Goal: Task Accomplishment & Management: Complete application form

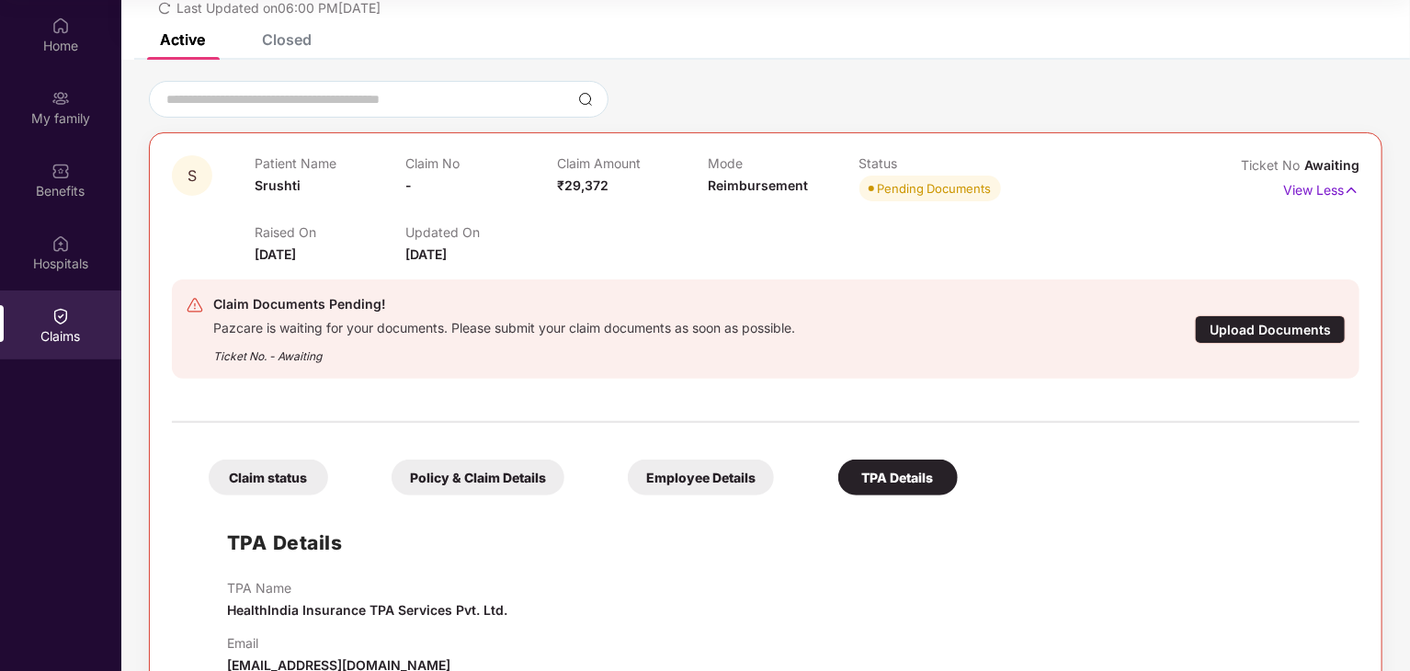
scroll to position [138, 0]
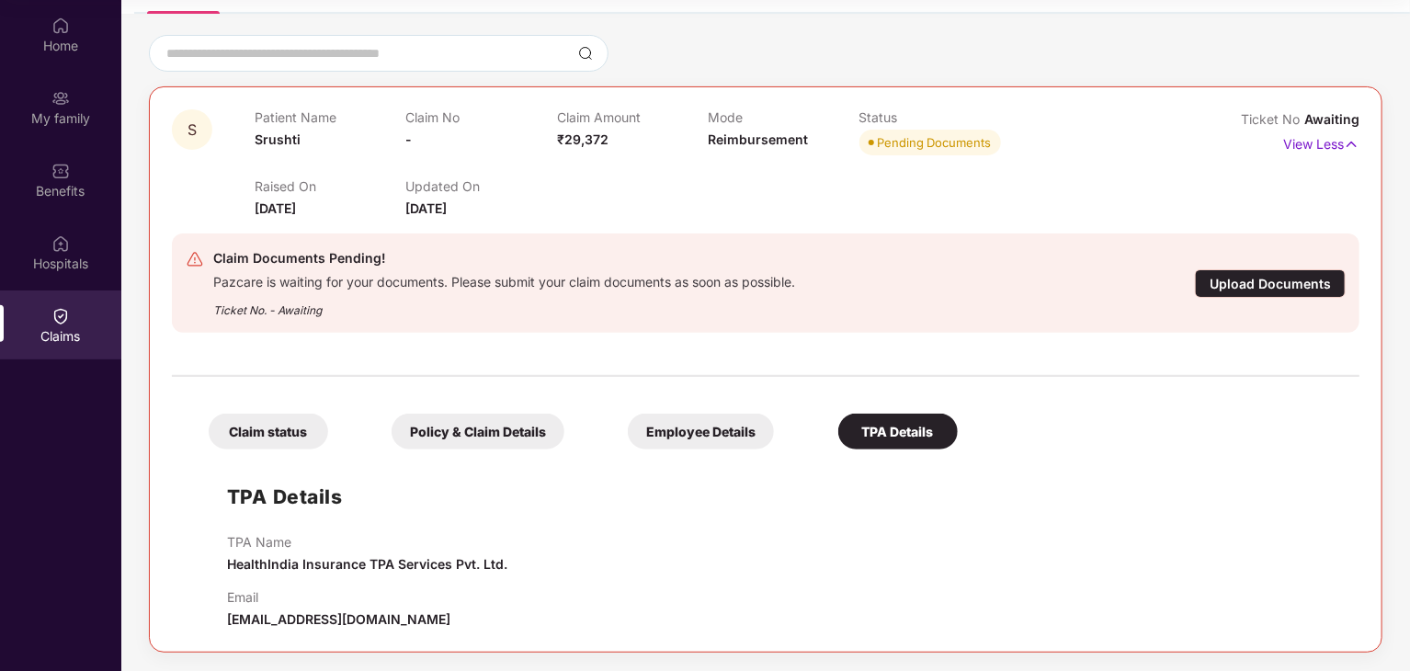
click at [1233, 285] on div "Upload Documents" at bounding box center [1270, 283] width 151 height 29
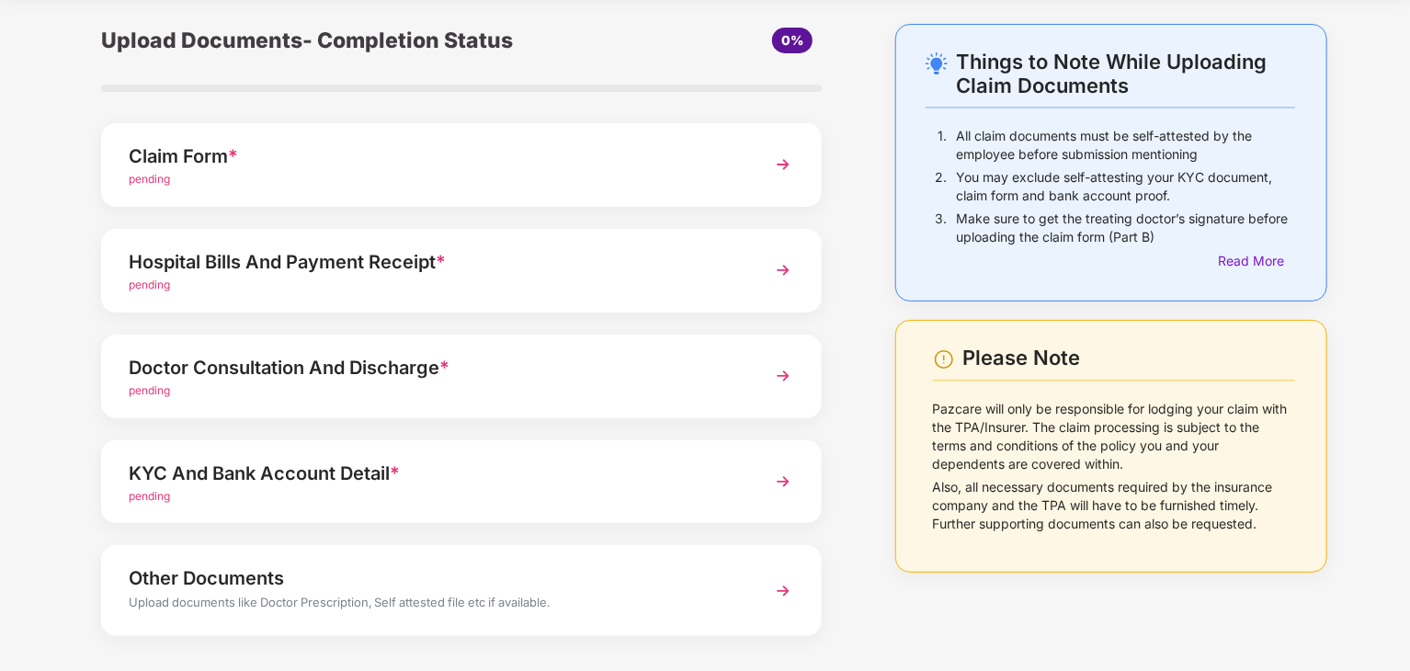
scroll to position [92, 0]
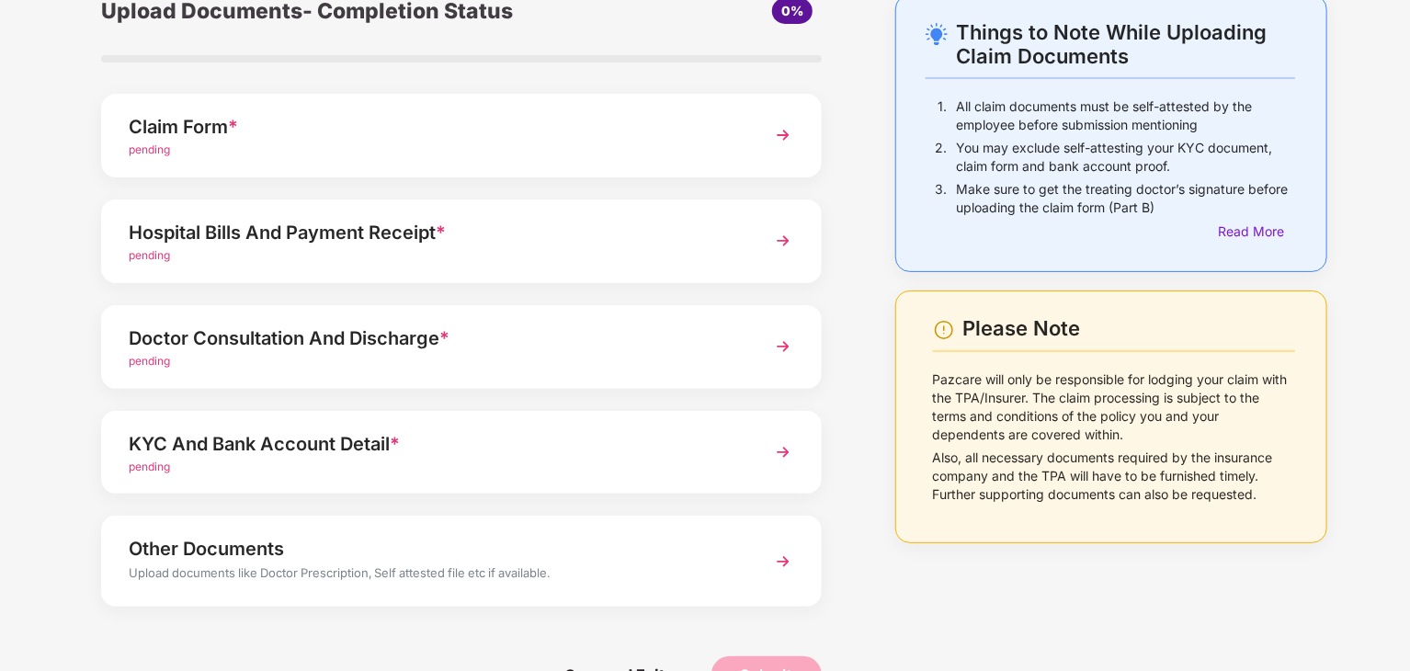
click at [224, 244] on div "Hospital Bills And Payment Receipt *" at bounding box center [434, 232] width 610 height 29
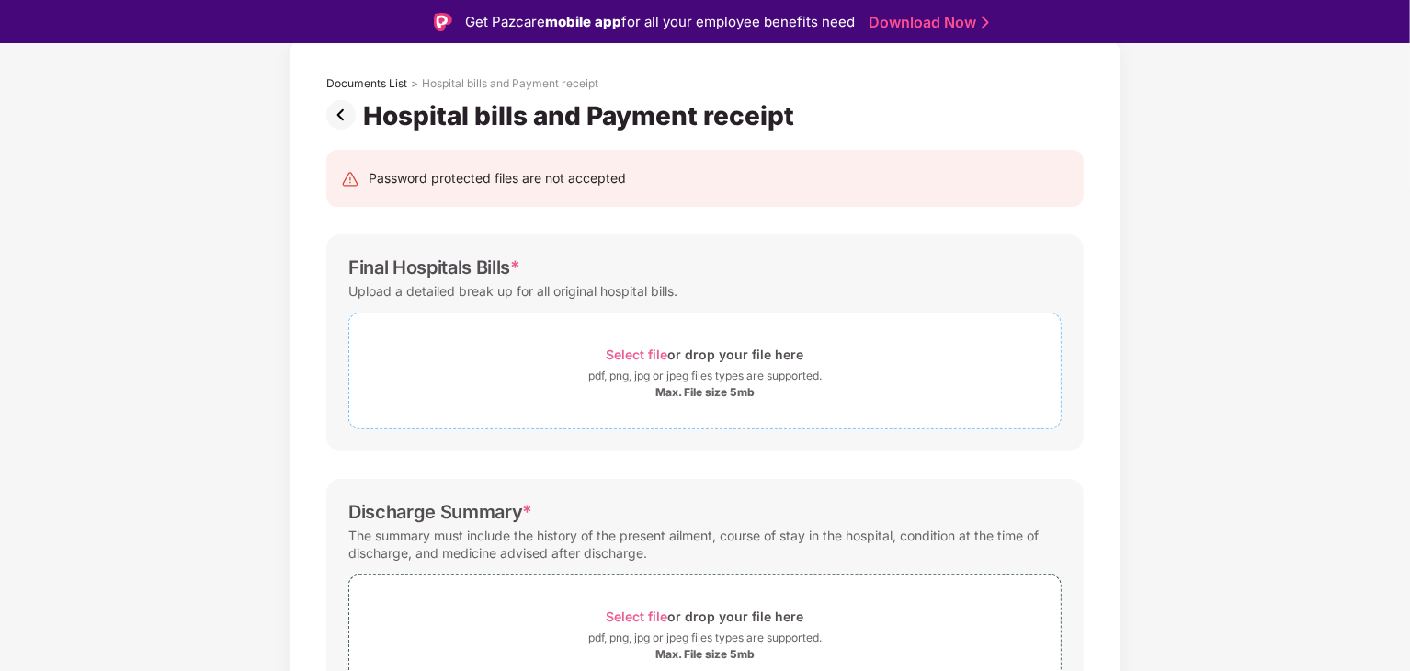
click at [629, 351] on span "Select file" at bounding box center [638, 355] width 62 height 16
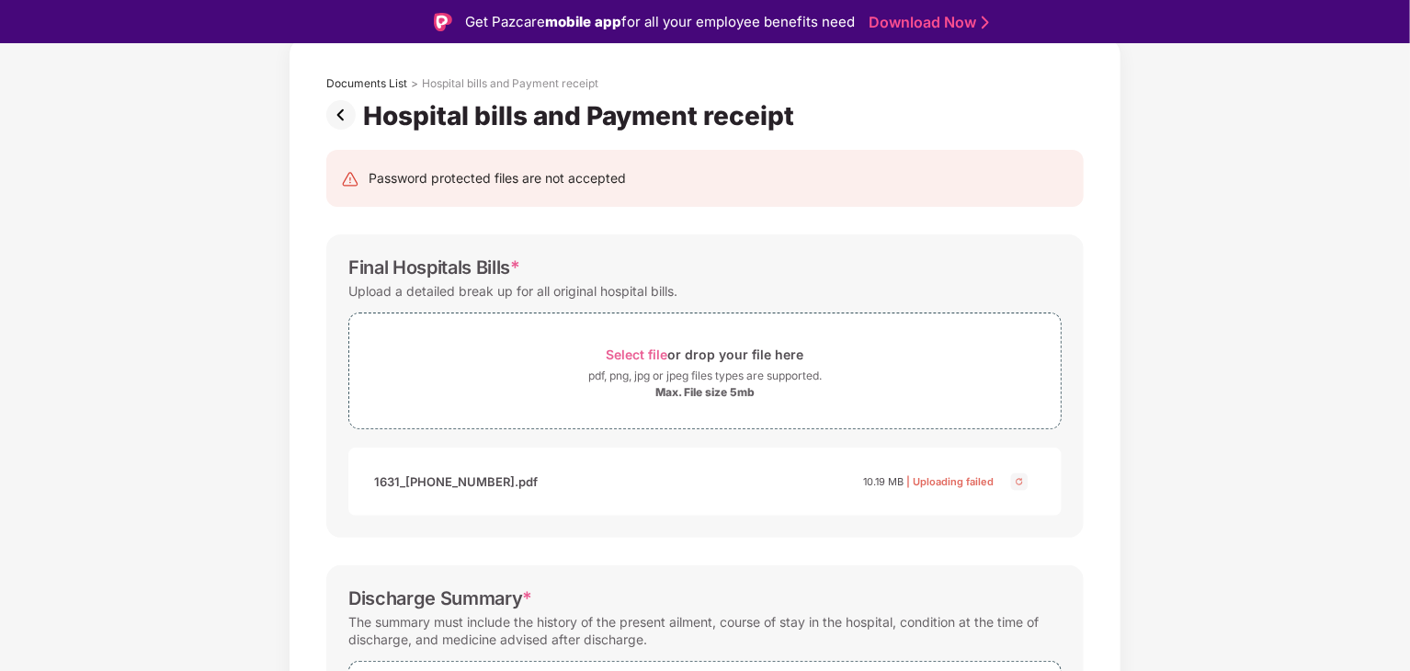
click at [1015, 483] on img at bounding box center [1020, 482] width 22 height 22
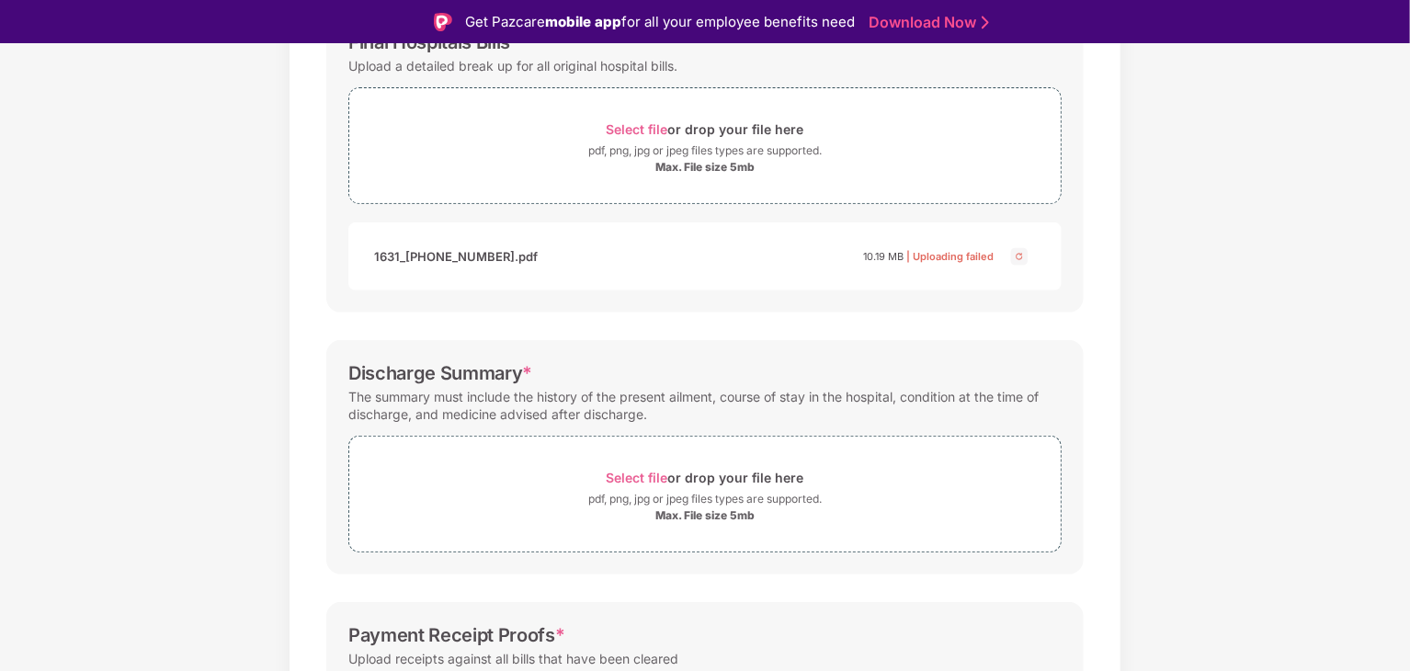
scroll to position [347, 0]
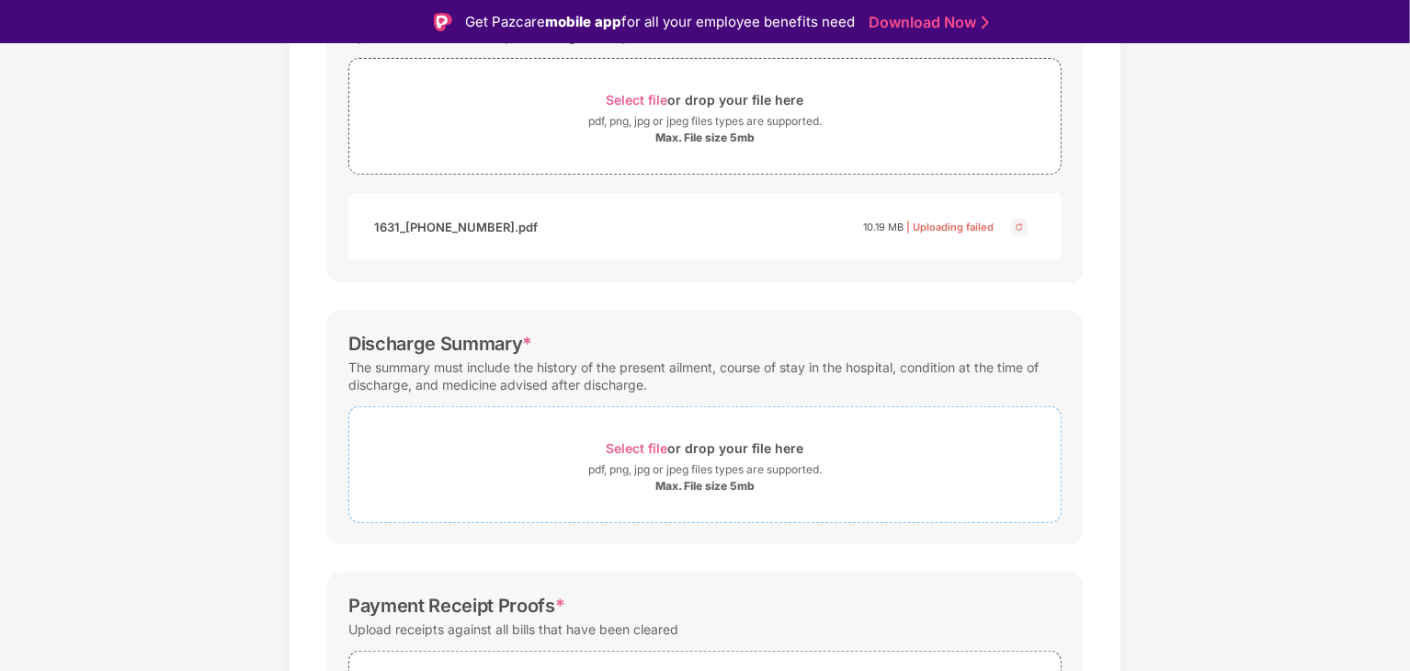
click at [641, 449] on span "Select file" at bounding box center [638, 448] width 62 height 16
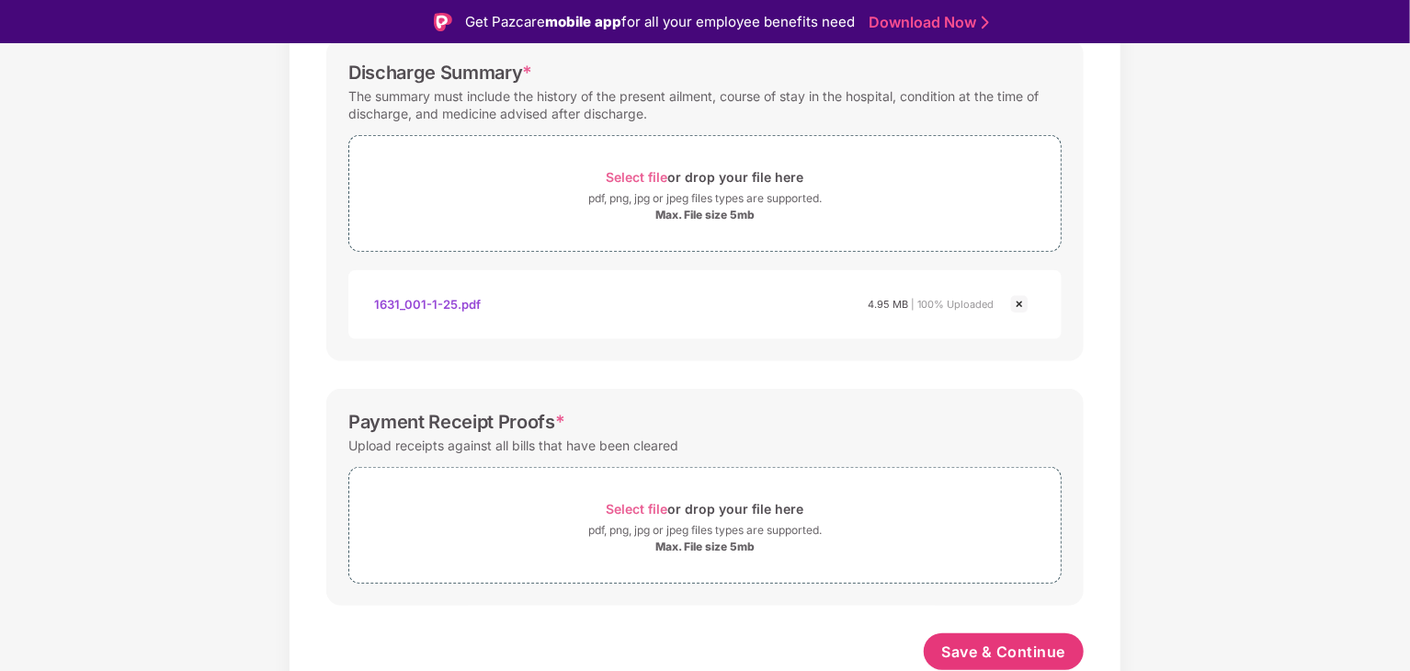
scroll to position [44, 0]
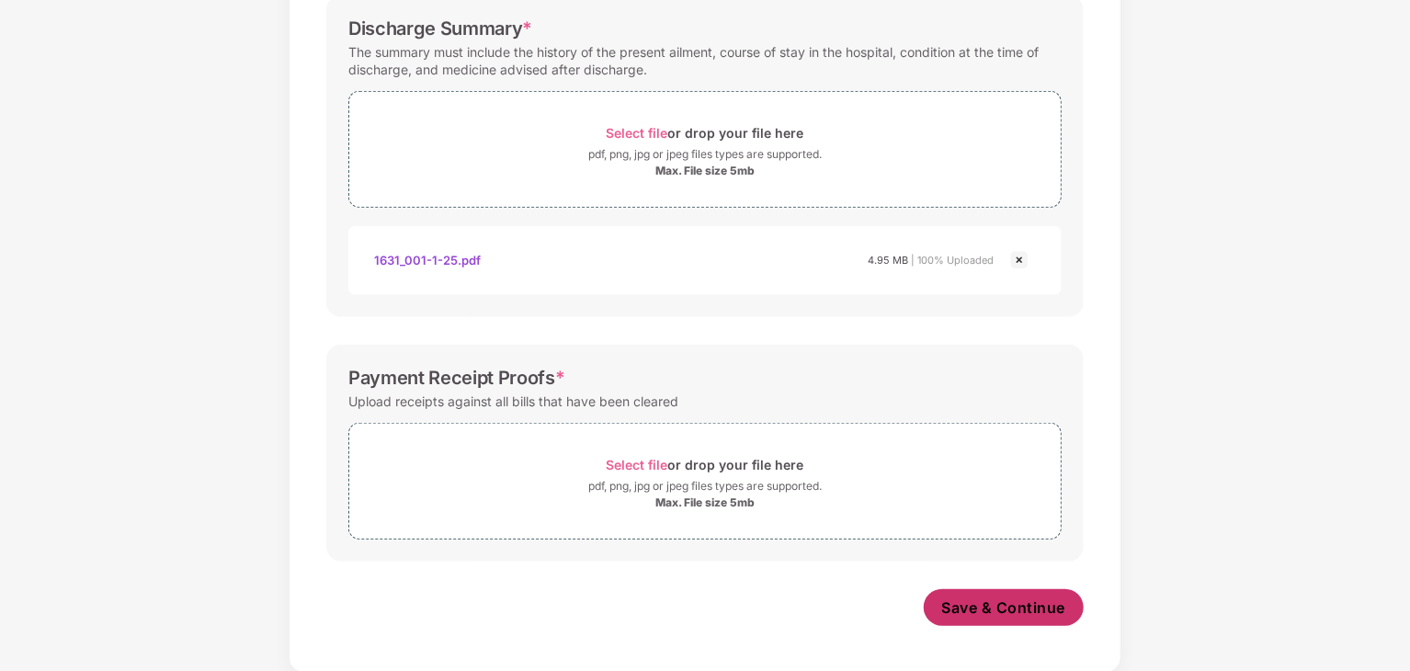
click at [975, 611] on span "Save & Continue" at bounding box center [1004, 608] width 124 height 20
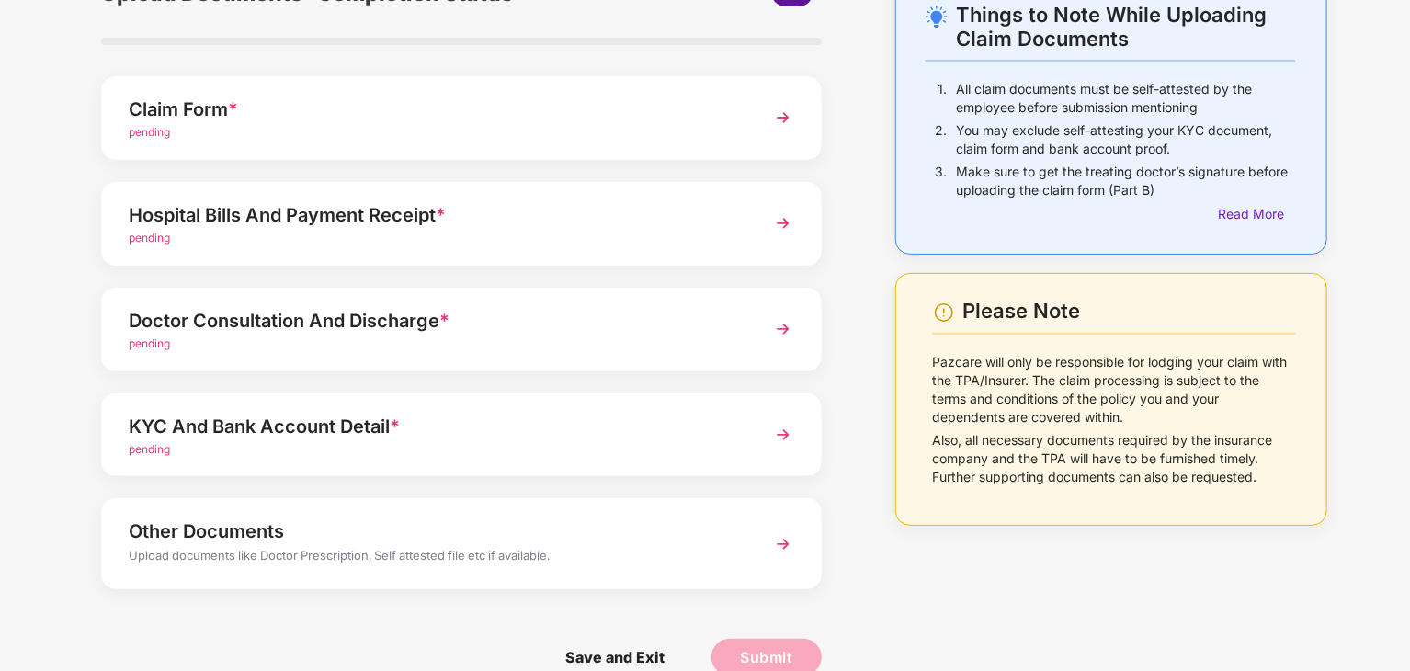
scroll to position [142, 0]
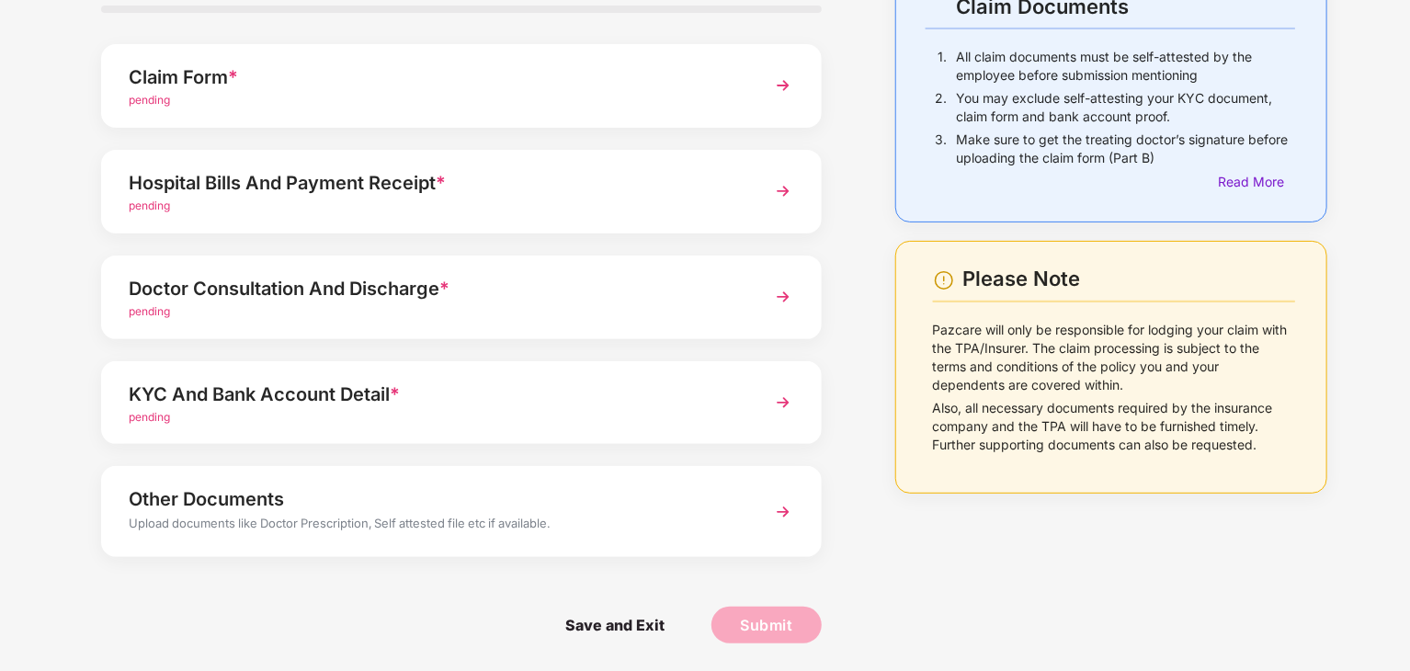
click at [431, 406] on div "KYC And Bank Account Detail *" at bounding box center [434, 394] width 610 height 29
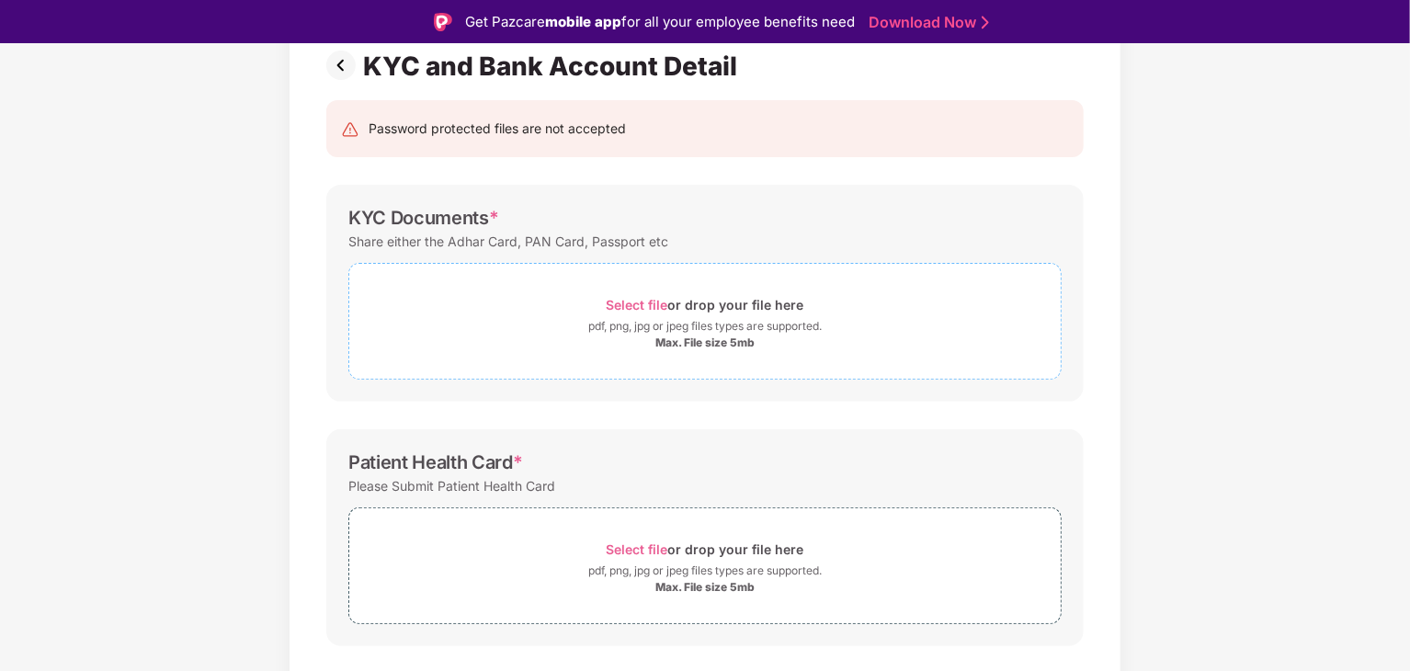
click at [650, 302] on span "Select file" at bounding box center [638, 305] width 62 height 16
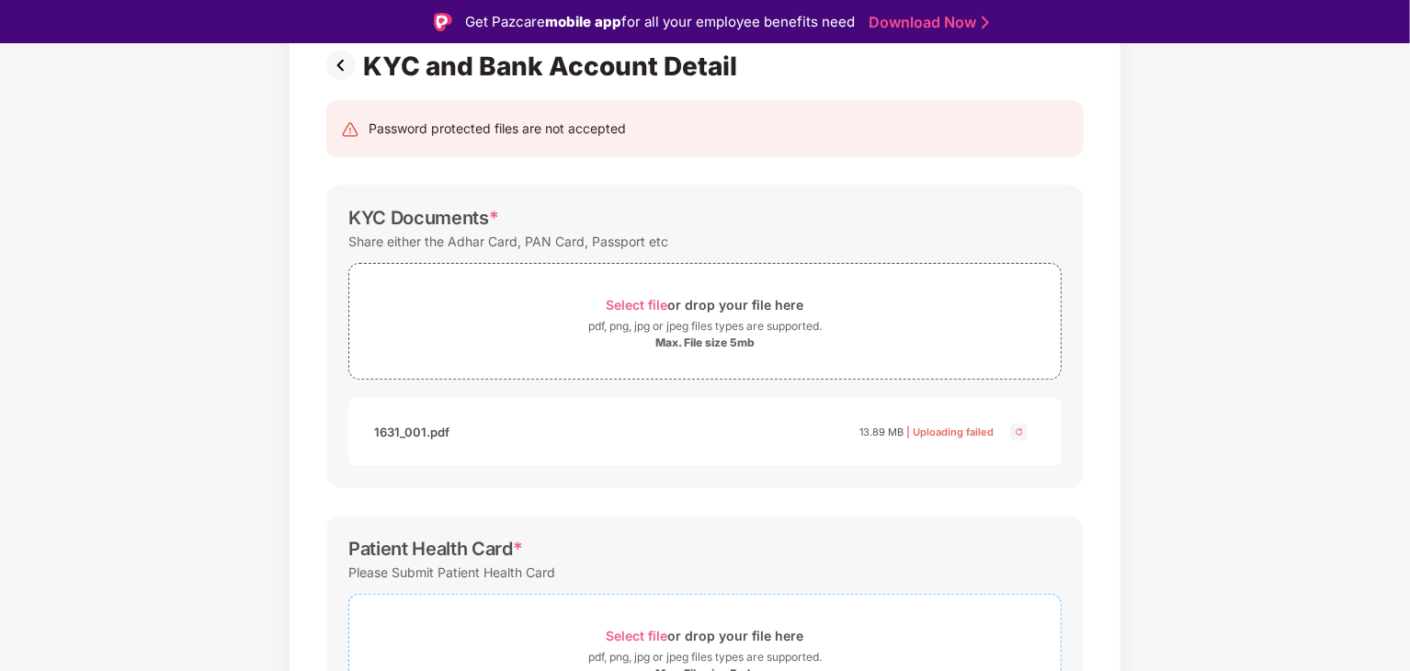
scroll to position [325, 0]
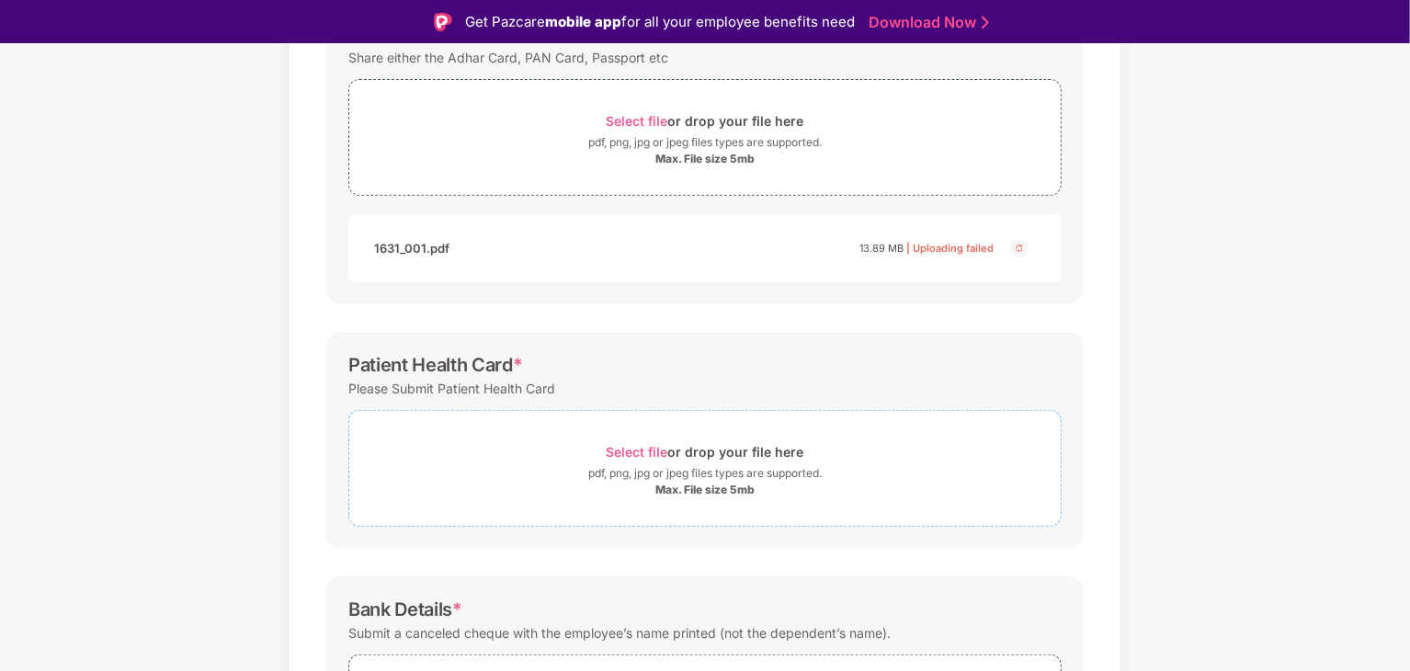
click at [627, 444] on span "Select file" at bounding box center [638, 452] width 62 height 16
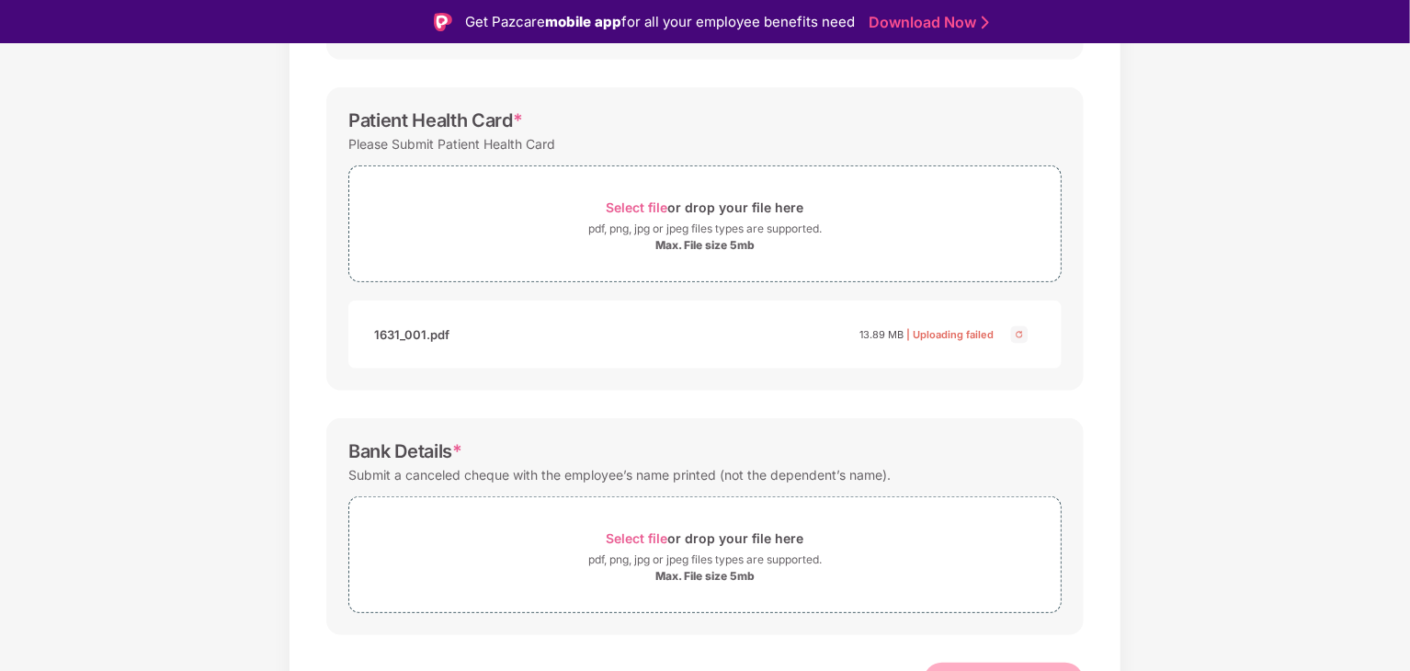
scroll to position [599, 0]
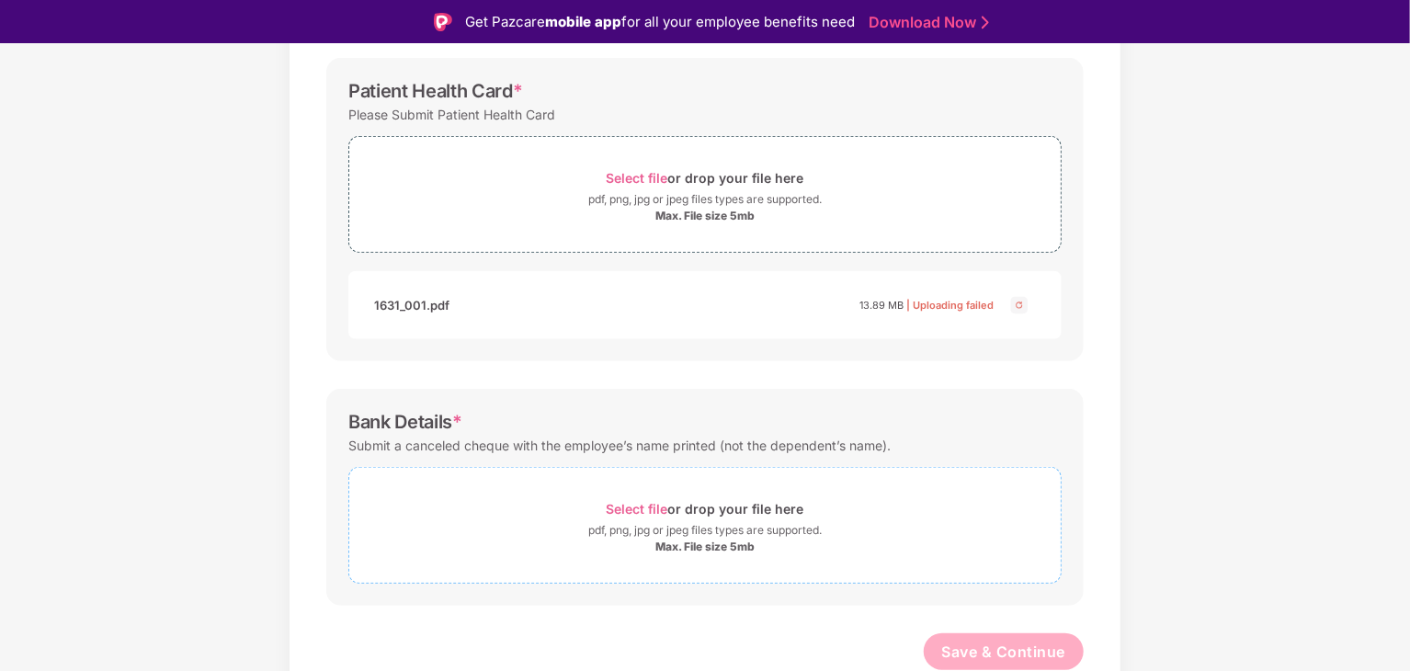
click at [644, 501] on span "Select file" at bounding box center [638, 509] width 62 height 16
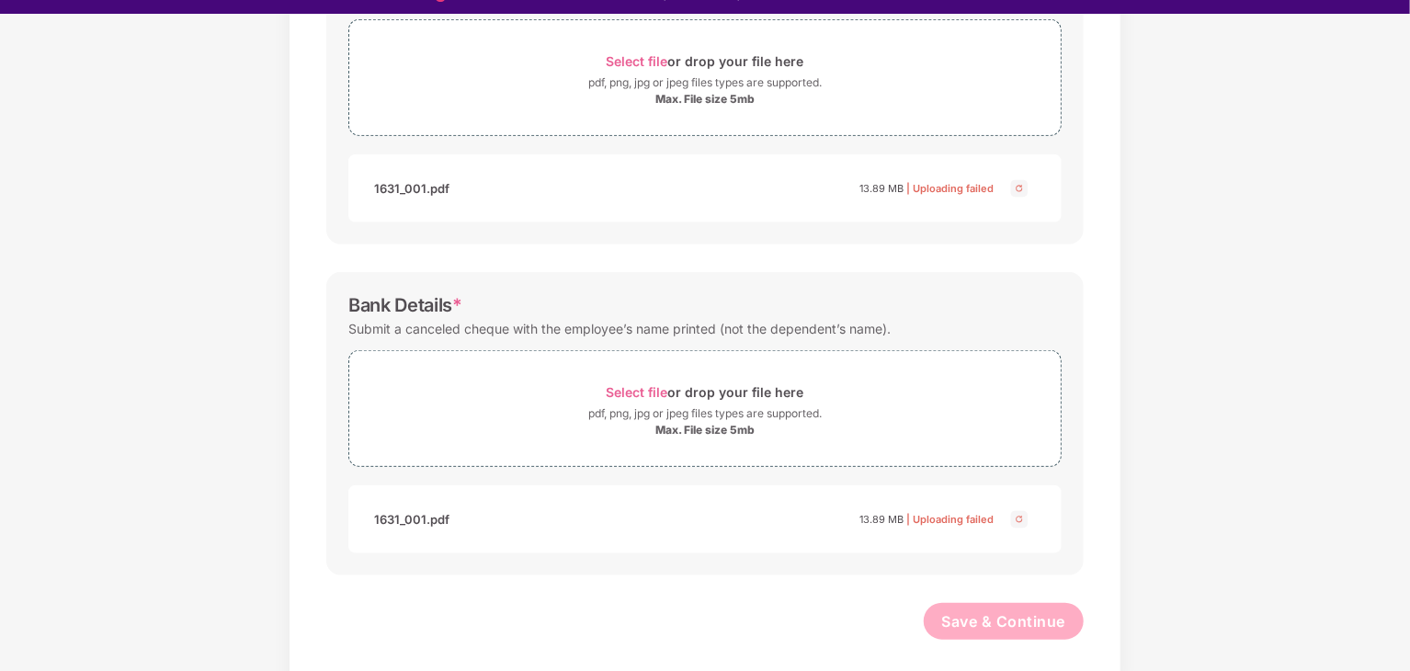
scroll to position [44, 0]
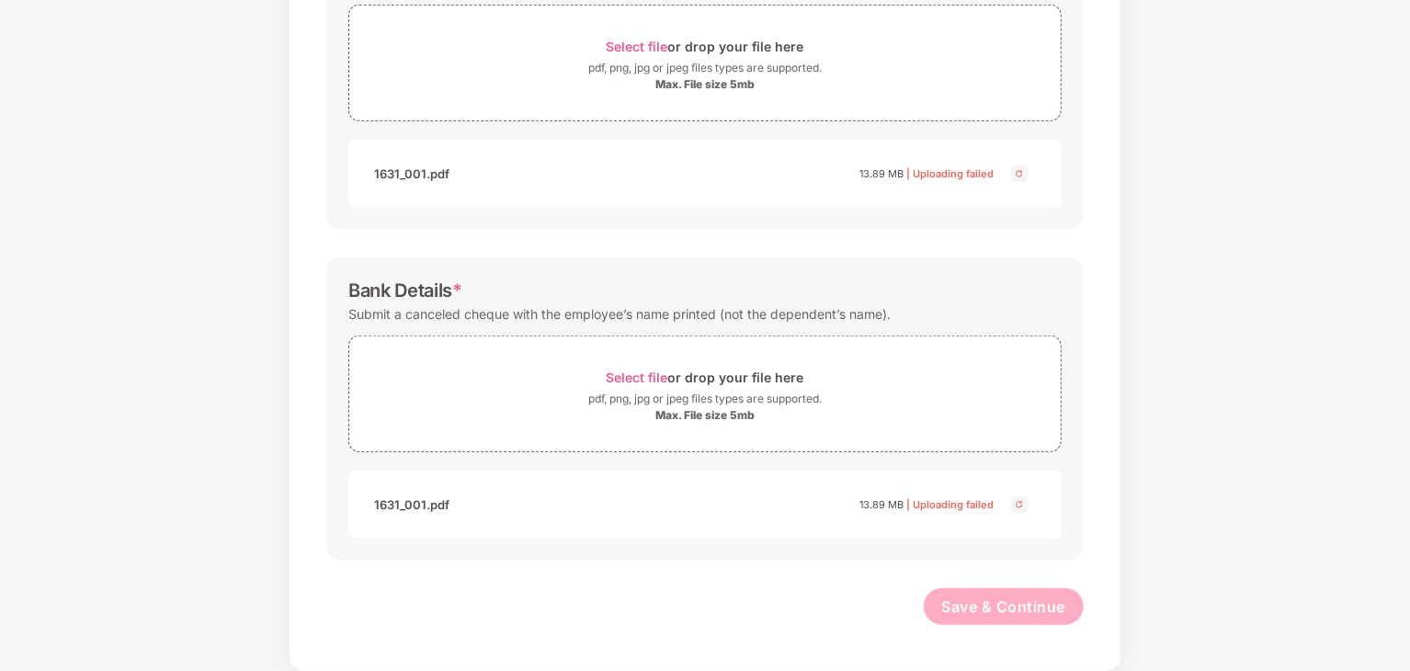
click at [953, 165] on div "13.89 MB | Uploading failed" at bounding box center [927, 174] width 134 height 18
click at [953, 172] on span "| Uploading failed" at bounding box center [950, 173] width 87 height 13
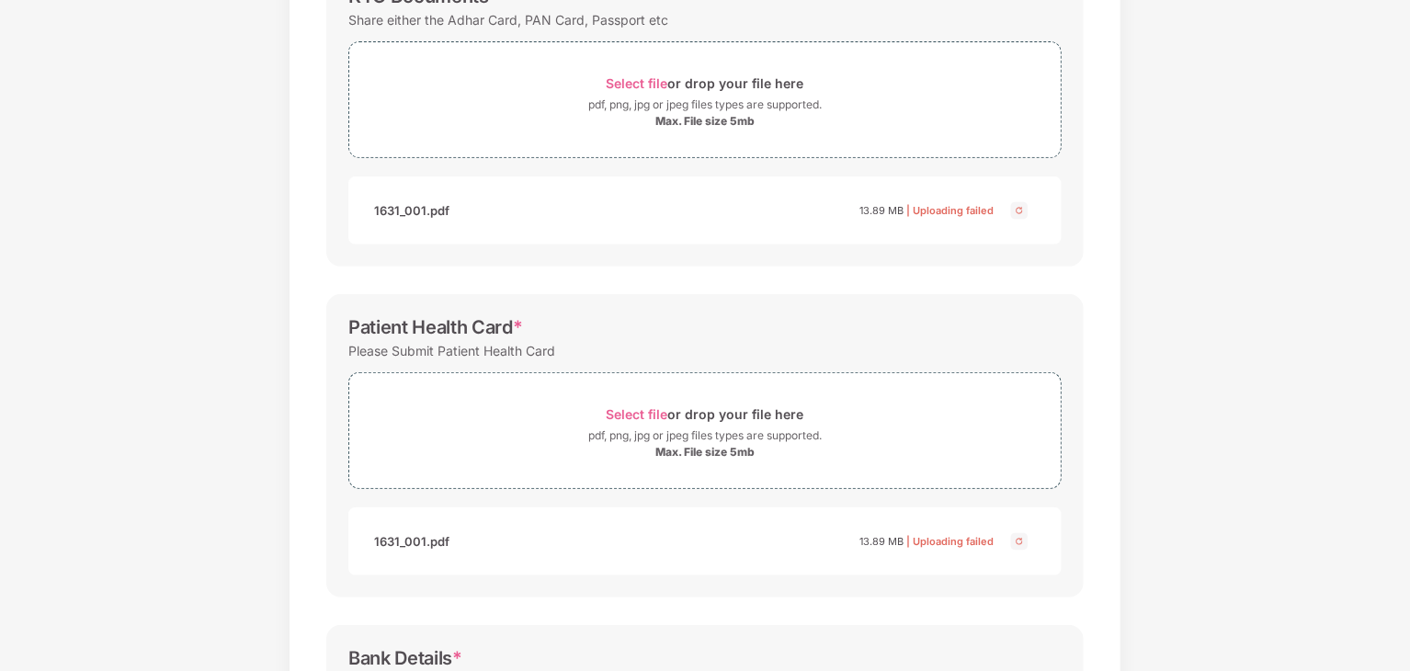
scroll to position [43, 0]
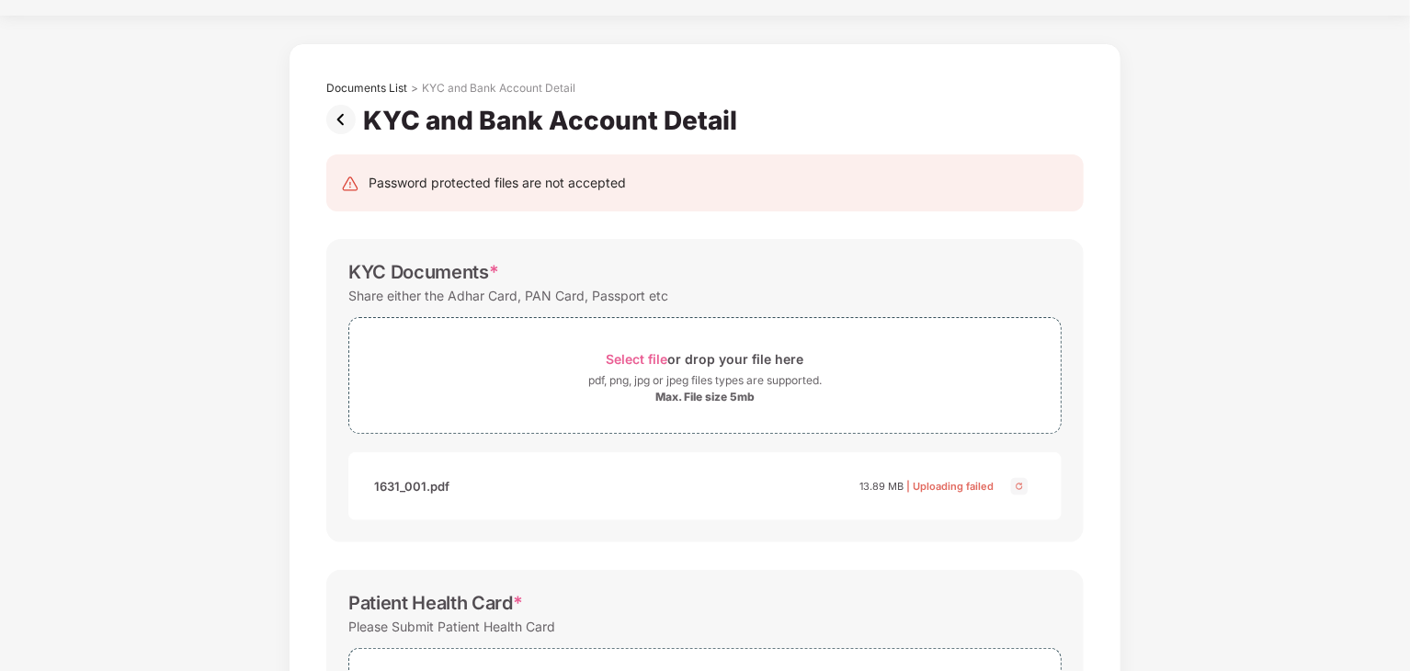
click at [1019, 485] on img at bounding box center [1020, 486] width 22 height 22
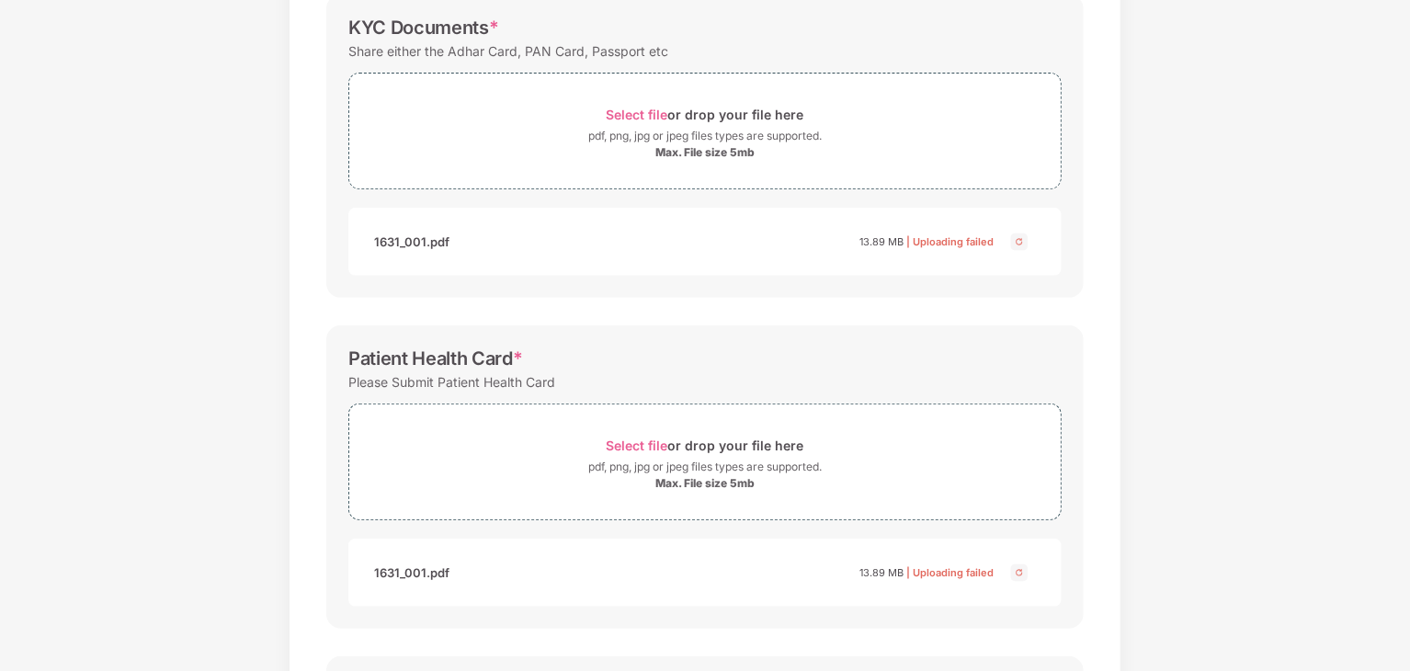
scroll to position [135, 0]
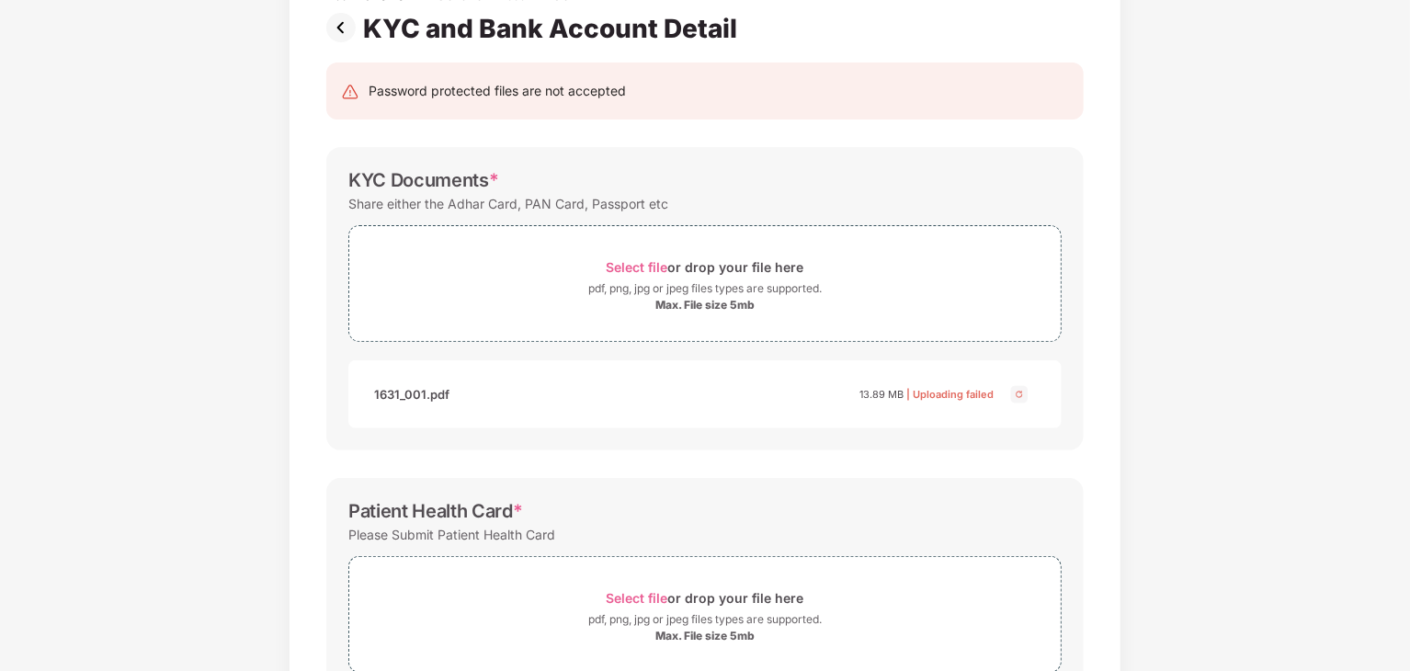
click at [337, 28] on img at bounding box center [344, 27] width 37 height 29
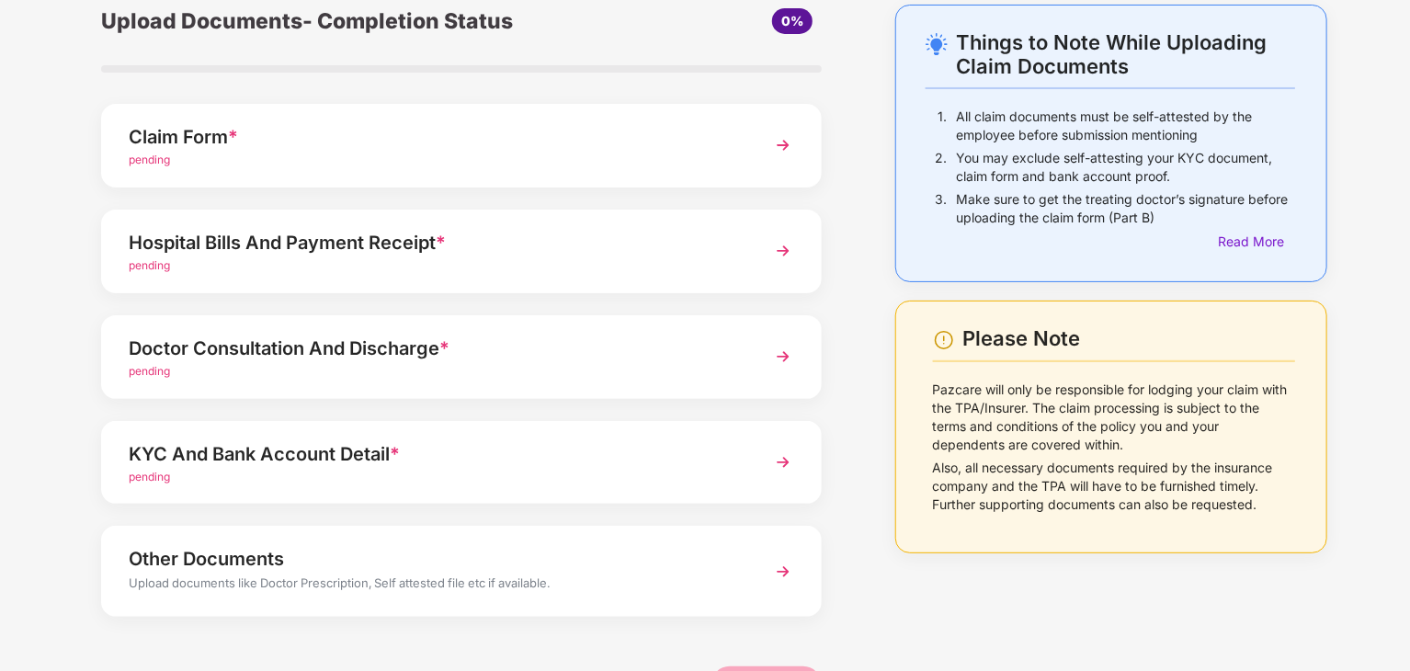
scroll to position [142, 0]
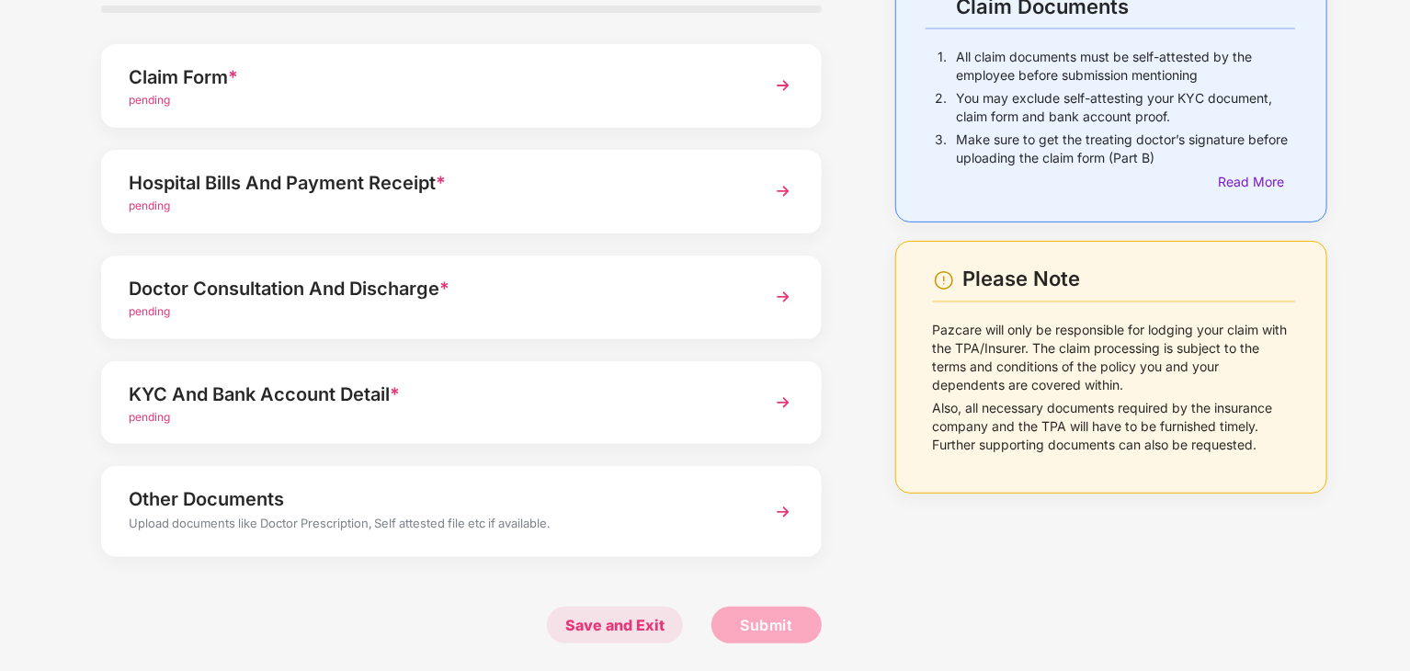
click at [580, 630] on span "Save and Exit" at bounding box center [615, 625] width 136 height 37
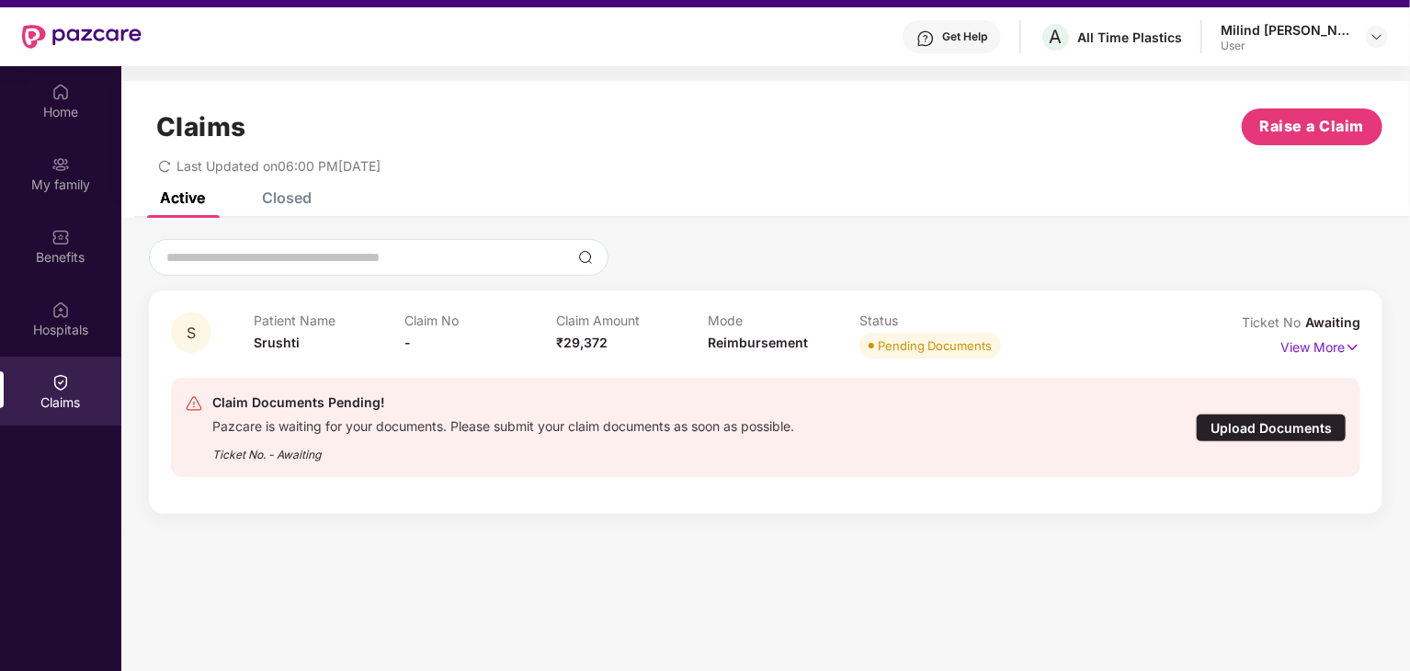
scroll to position [11, 0]
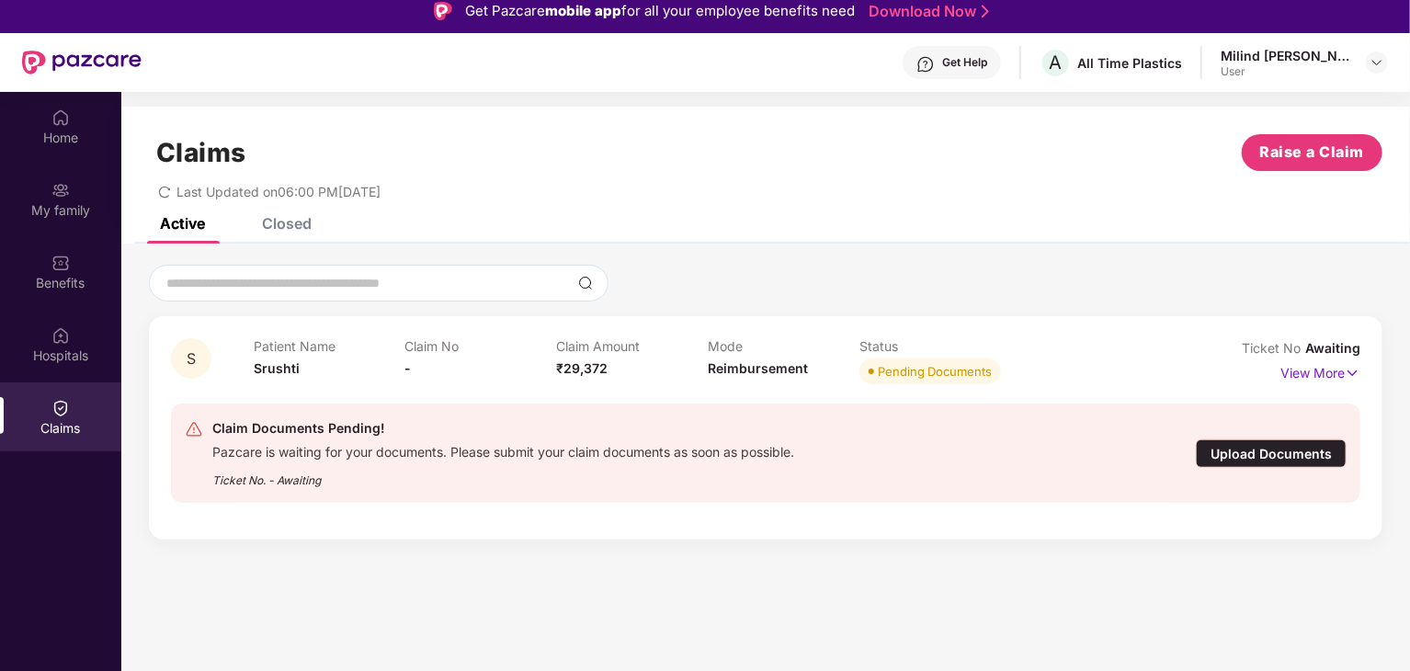
click at [289, 225] on div "Closed" at bounding box center [287, 223] width 50 height 18
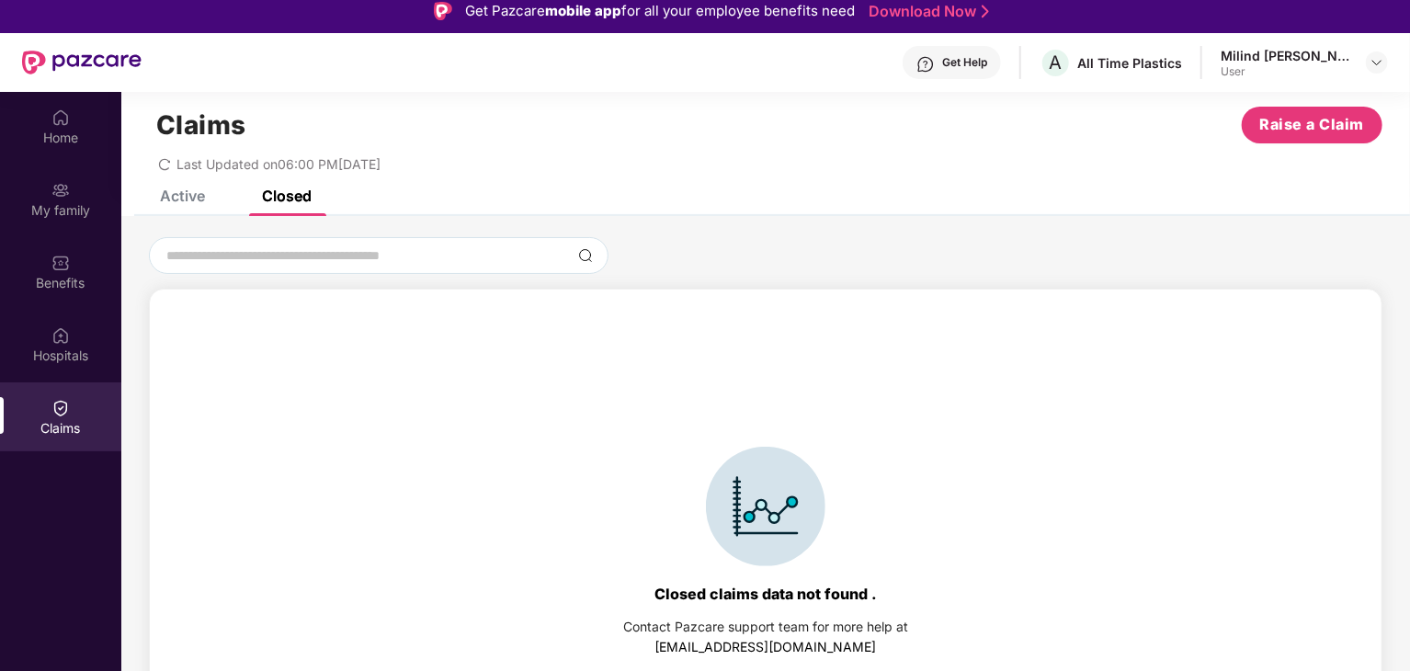
scroll to position [40, 0]
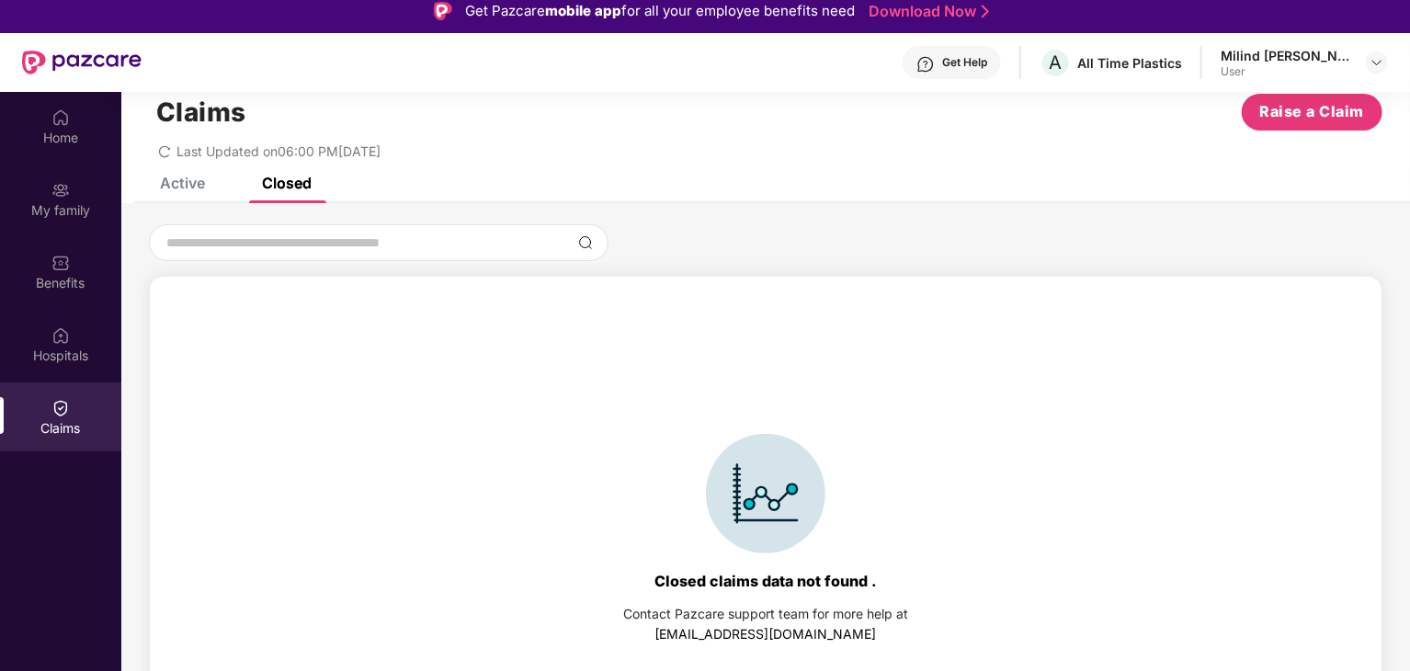
click at [199, 187] on div "Active" at bounding box center [182, 183] width 45 height 18
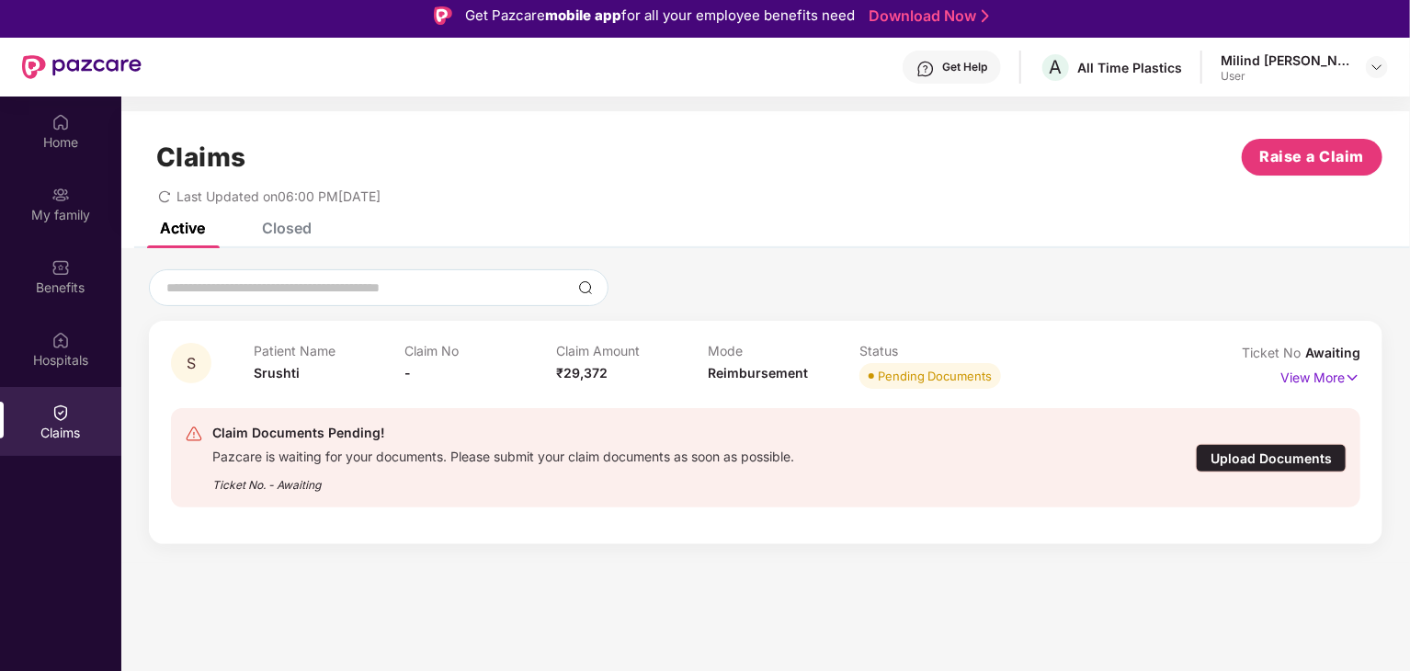
scroll to position [0, 0]
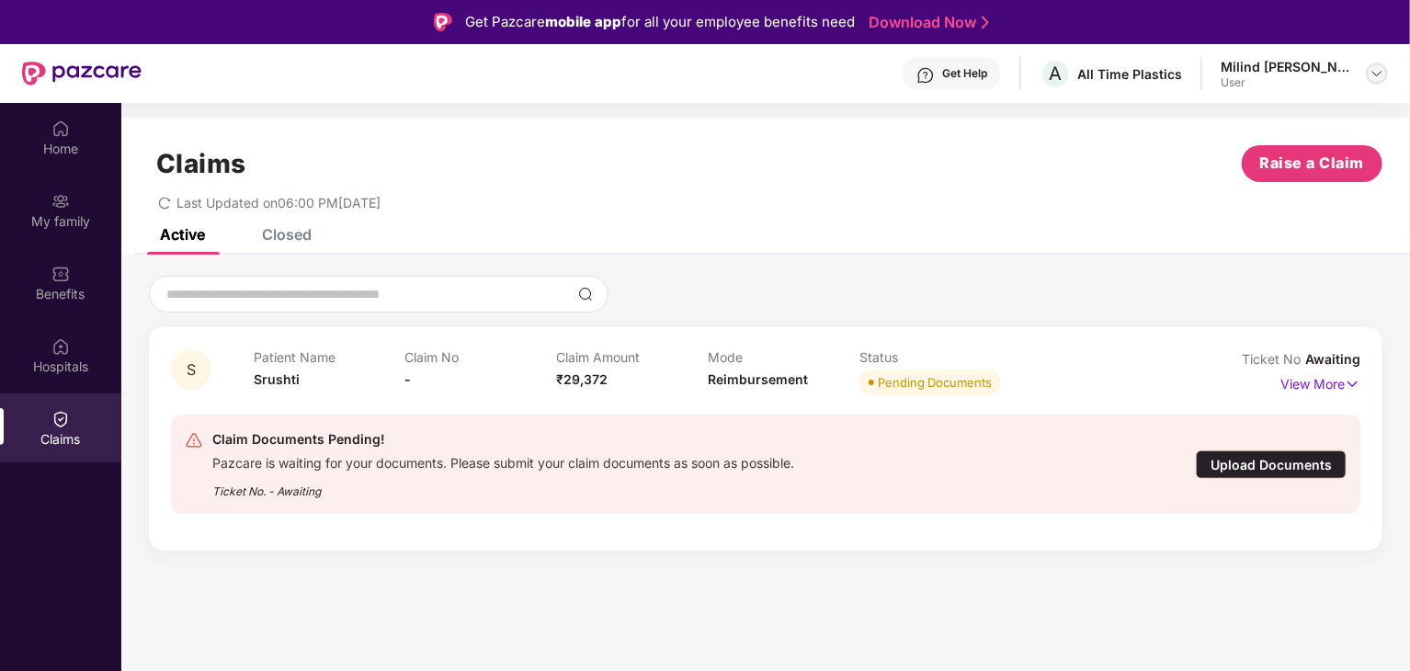
click at [1374, 71] on img at bounding box center [1377, 73] width 15 height 15
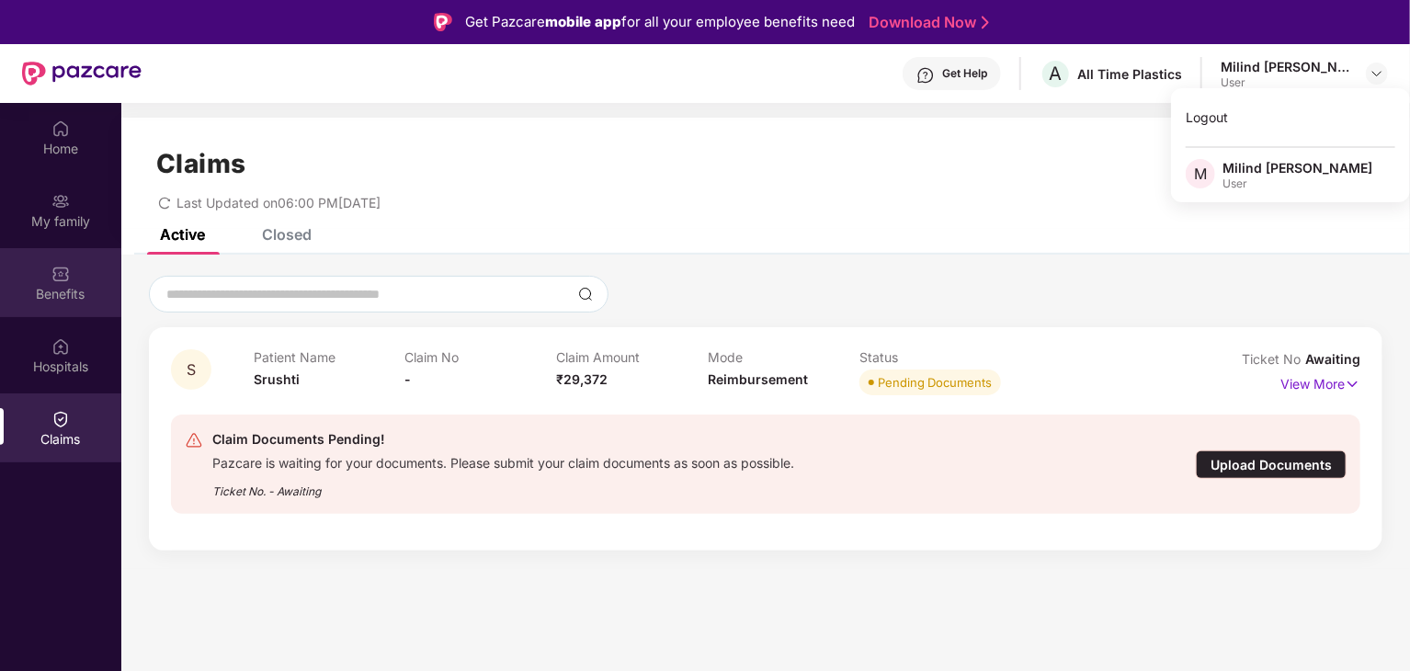
click at [78, 305] on div "Benefits" at bounding box center [60, 282] width 121 height 69
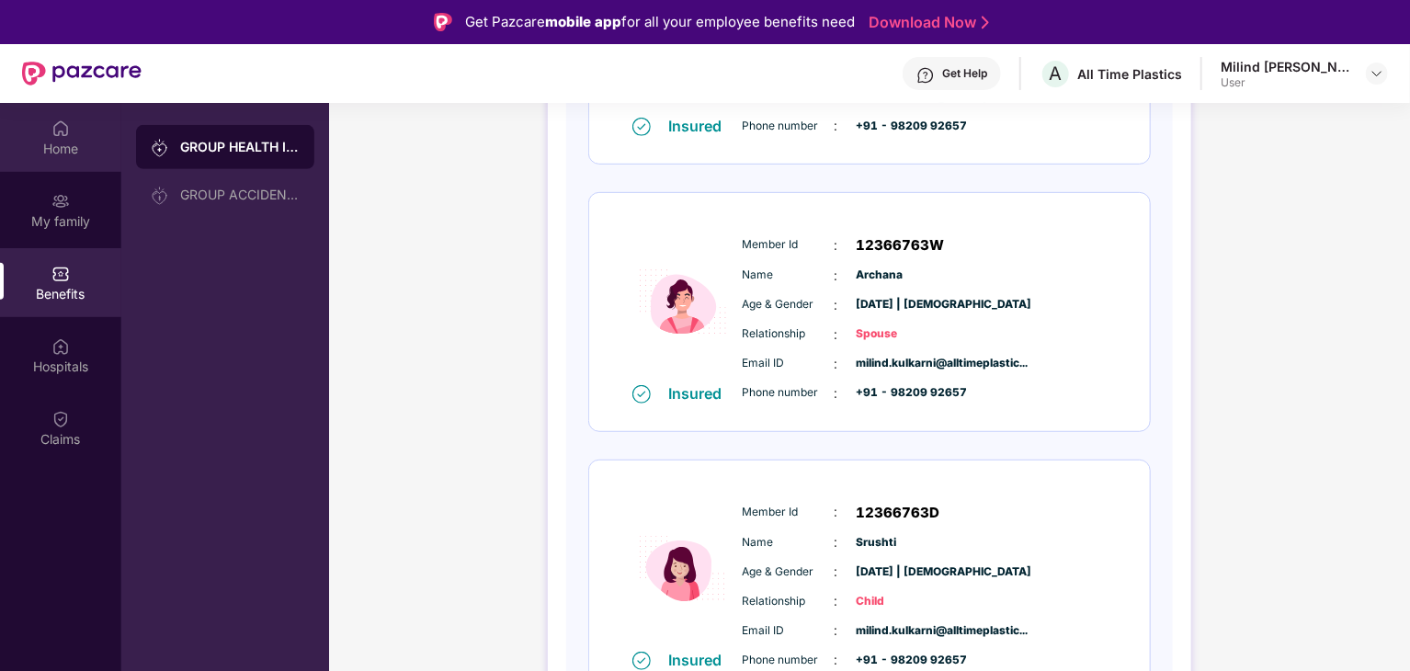
scroll to position [460, 0]
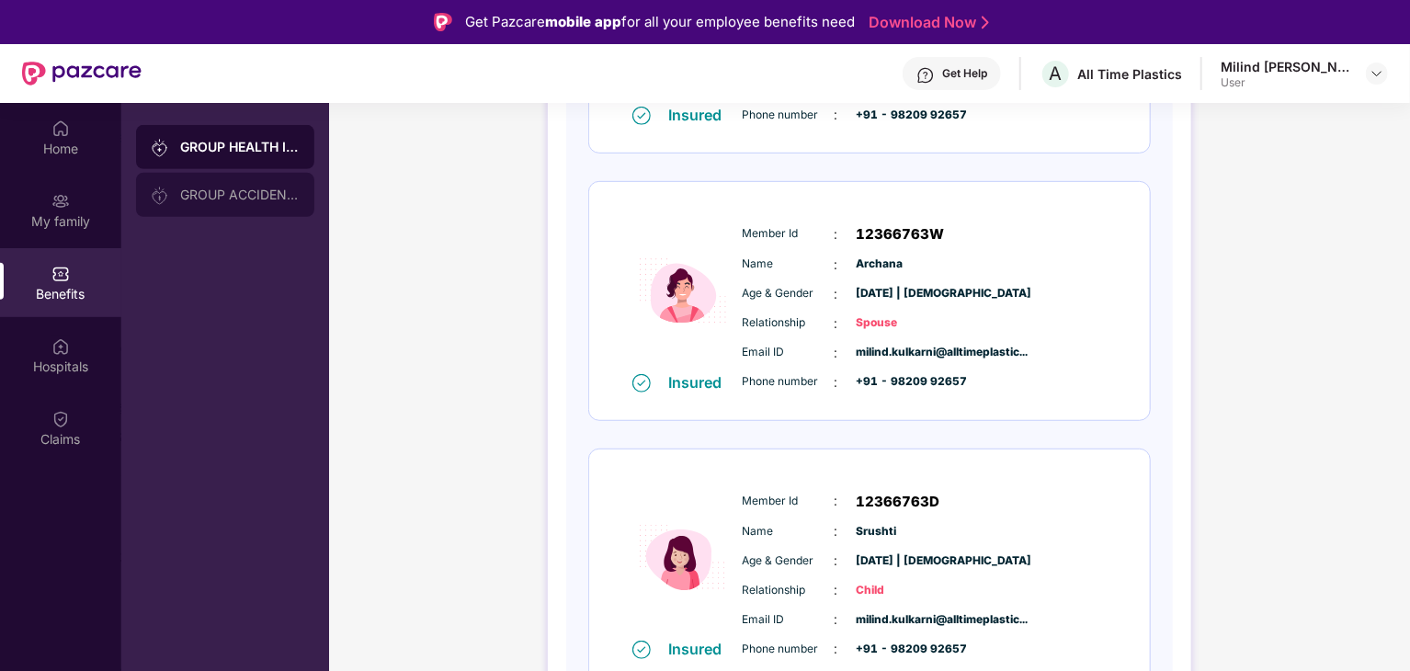
click at [232, 189] on div "GROUP ACCIDENTAL INSURANCE" at bounding box center [240, 195] width 120 height 15
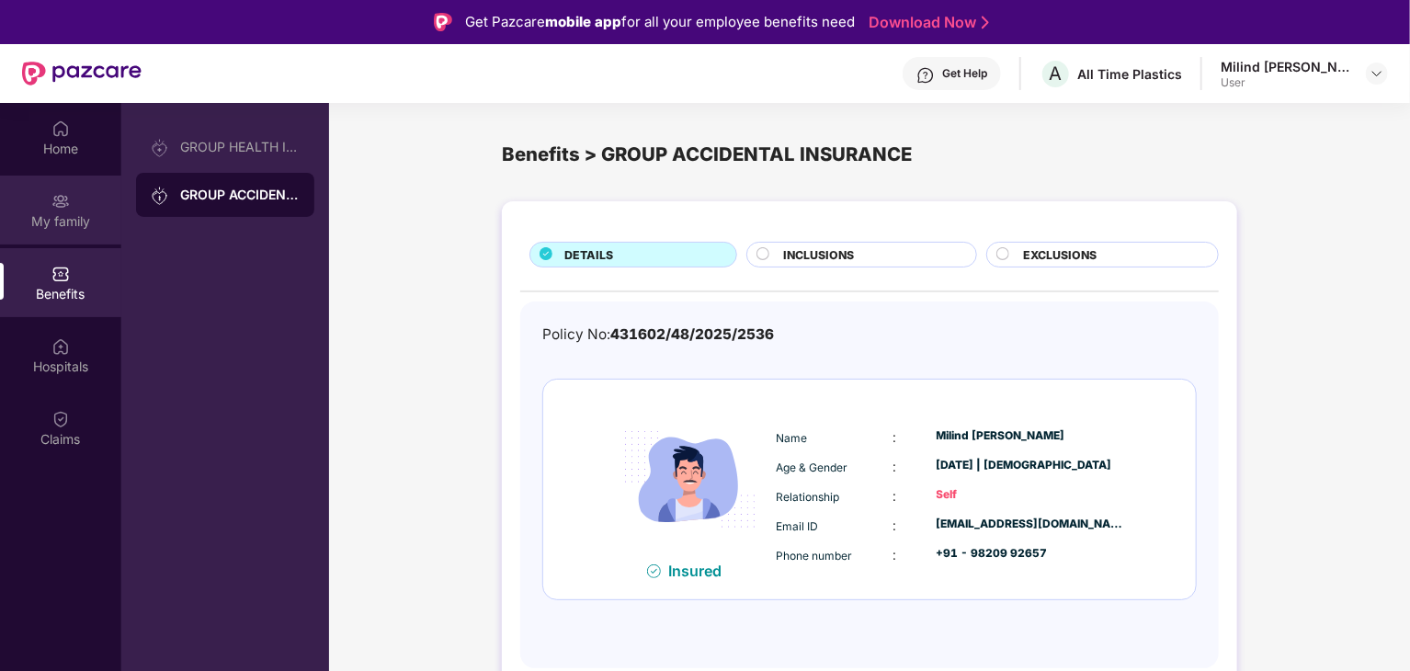
click at [54, 234] on div "My family" at bounding box center [60, 210] width 121 height 69
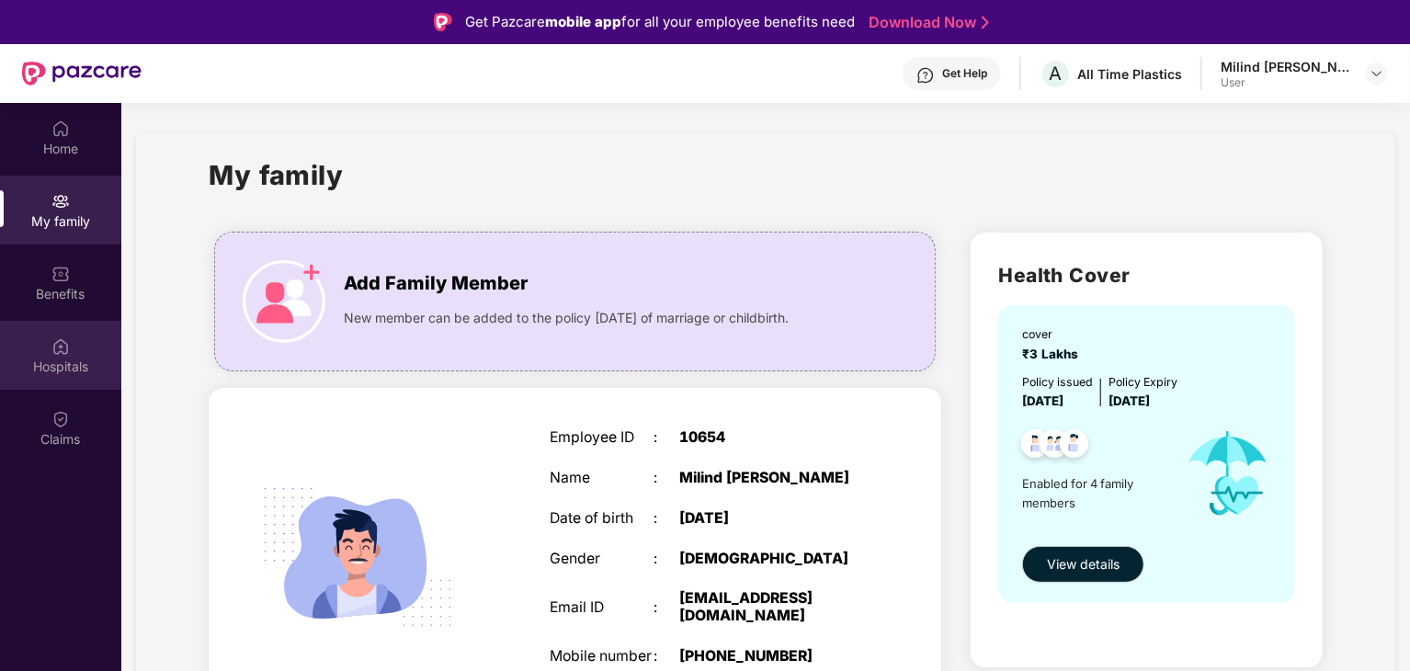
click at [59, 354] on img at bounding box center [60, 346] width 18 height 18
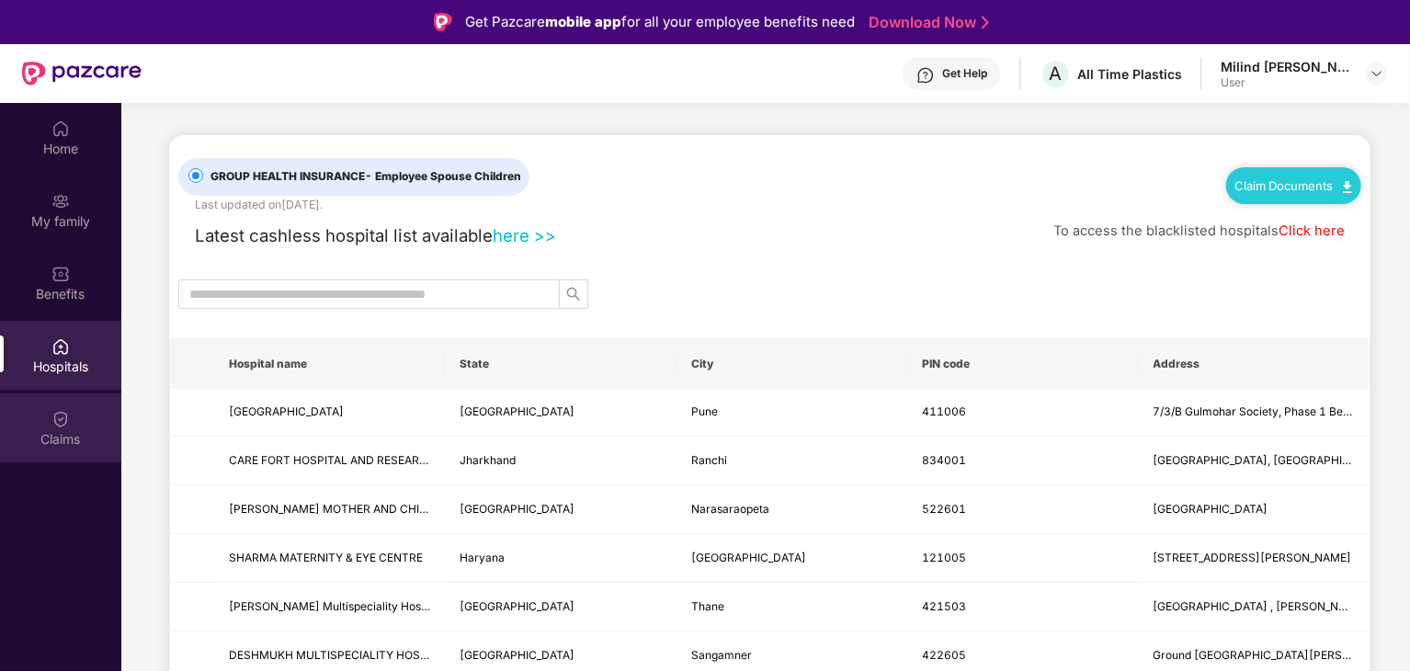
click at [55, 421] on img at bounding box center [60, 419] width 18 height 18
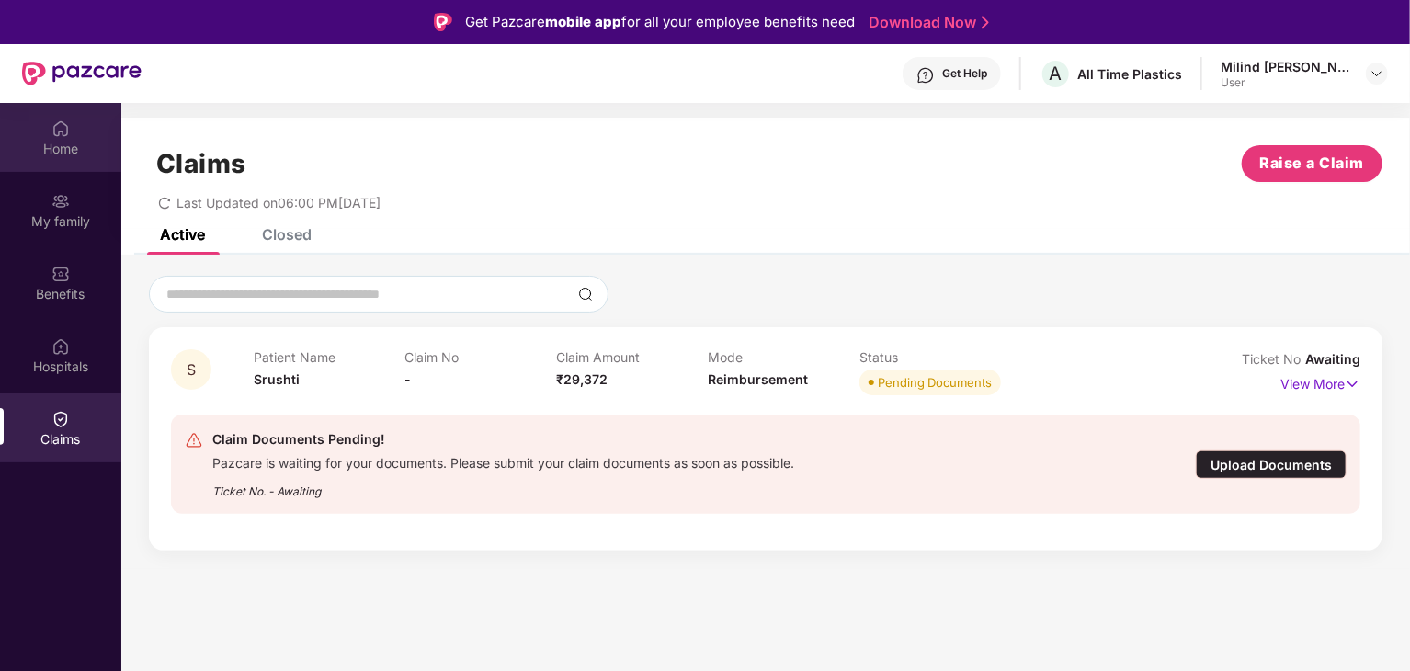
click at [81, 126] on div "Home" at bounding box center [60, 137] width 121 height 69
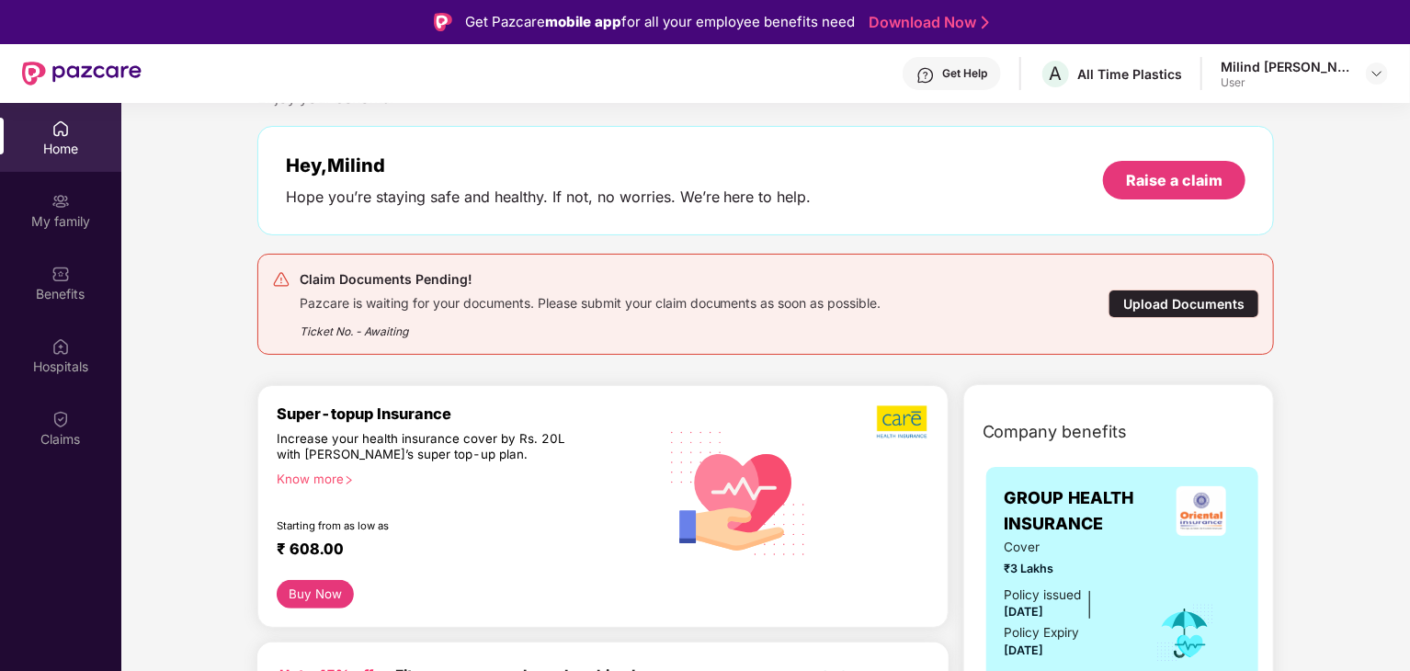
scroll to position [276, 0]
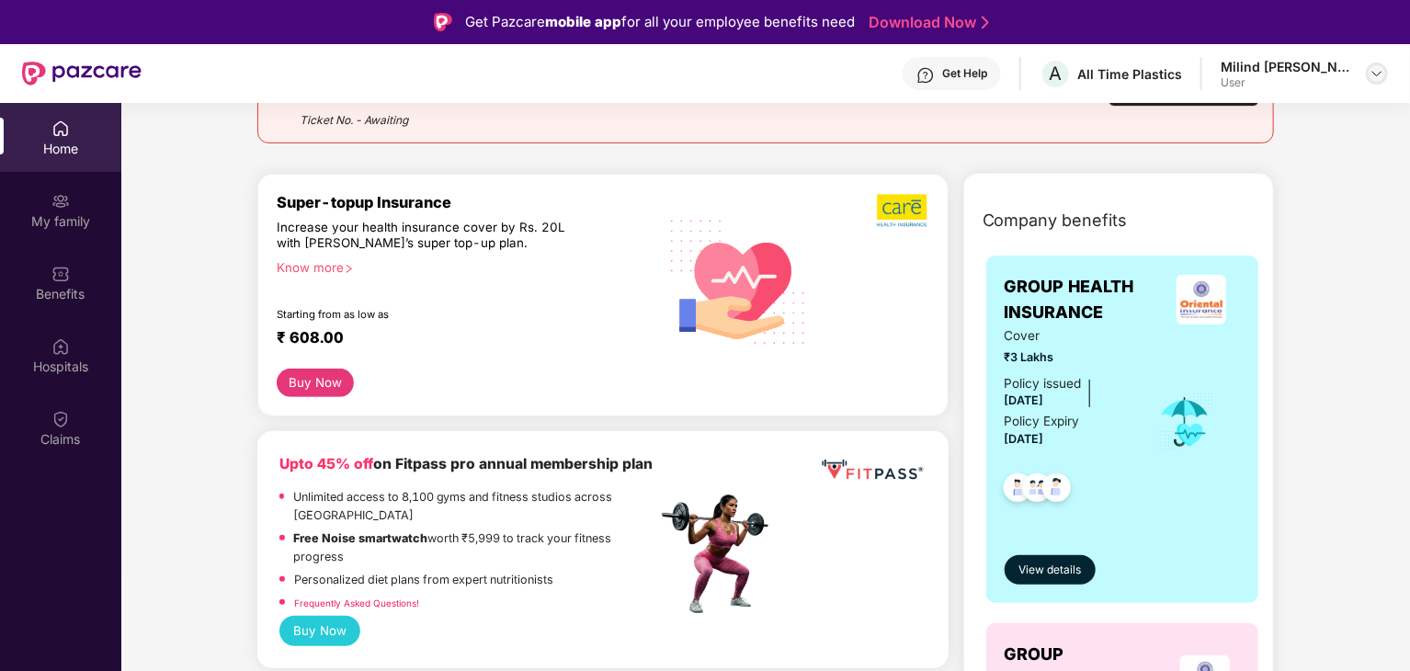
click at [1383, 76] on img at bounding box center [1377, 73] width 15 height 15
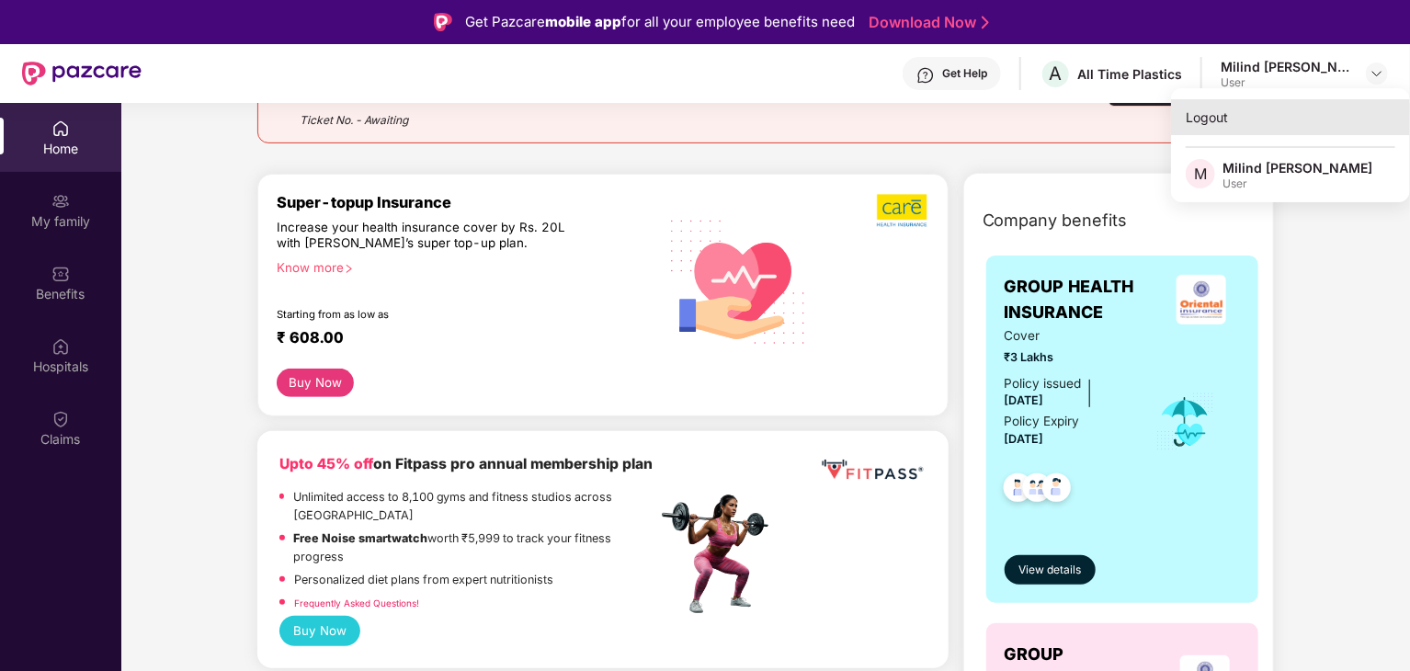
click at [1206, 122] on div "Logout" at bounding box center [1290, 117] width 239 height 36
